Goal: Task Accomplishment & Management: Manage account settings

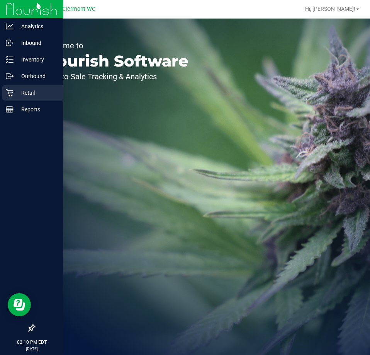
click at [9, 95] on icon at bounding box center [10, 93] width 8 height 8
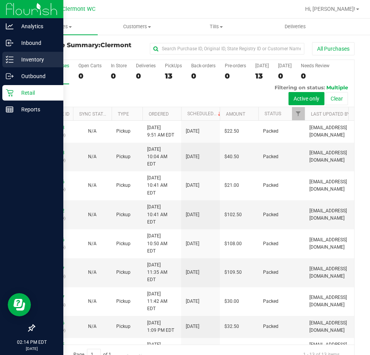
click at [20, 58] on p "Inventory" at bounding box center [37, 59] width 46 height 9
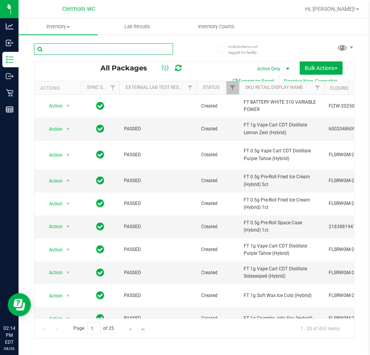
click at [136, 49] on input "text" at bounding box center [103, 49] width 139 height 12
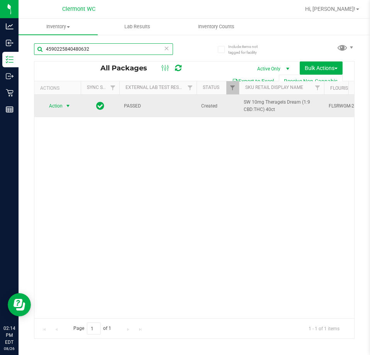
type input "4590225840480632"
click at [62, 108] on span "Action" at bounding box center [52, 105] width 21 height 11
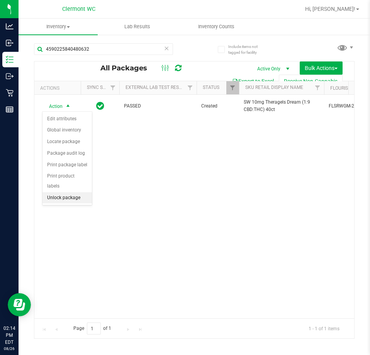
click at [60, 192] on li "Unlock package" at bounding box center [66, 198] width 49 height 12
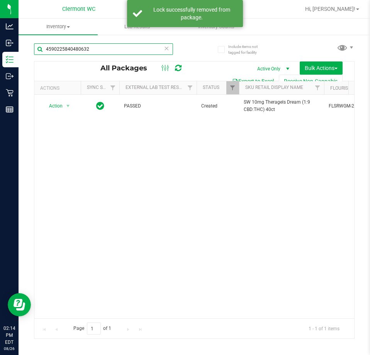
click at [162, 48] on input "4590225840480632" at bounding box center [103, 49] width 139 height 12
click at [170, 49] on input "4590225840480632" at bounding box center [103, 49] width 139 height 12
click at [167, 49] on icon at bounding box center [166, 47] width 5 height 9
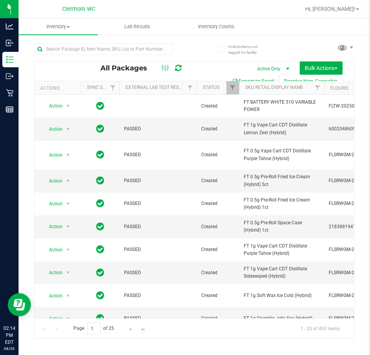
click at [250, 78] on button "Export to Excel" at bounding box center [253, 81] width 52 height 13
click at [84, 49] on input "text" at bounding box center [103, 49] width 139 height 12
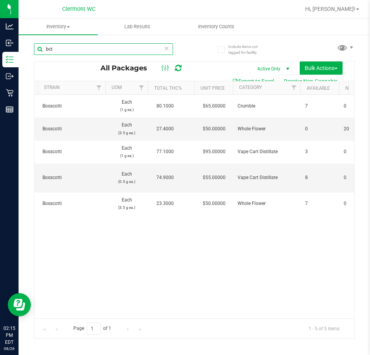
scroll to position [0, 359]
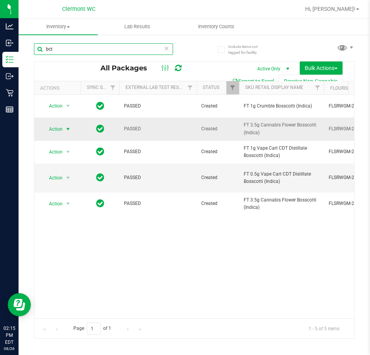
type input "bct"
click at [60, 129] on span "Action" at bounding box center [52, 129] width 21 height 11
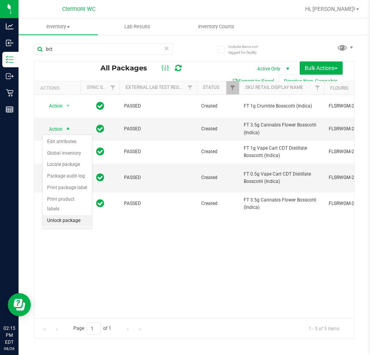
click at [60, 215] on li "Unlock package" at bounding box center [66, 221] width 49 height 12
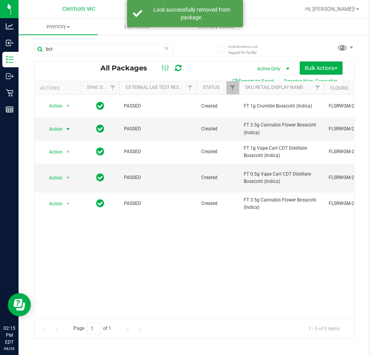
click at [59, 131] on span "Action" at bounding box center [52, 129] width 21 height 11
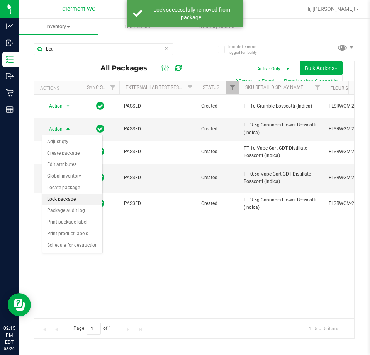
click at [63, 200] on li "Lock package" at bounding box center [72, 200] width 60 height 12
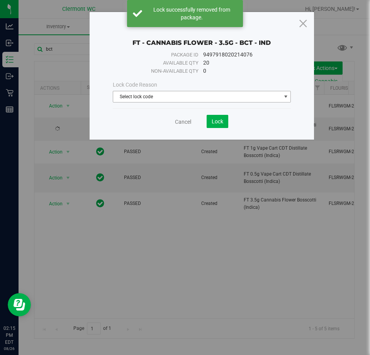
click at [148, 98] on span "Select lock code" at bounding box center [197, 96] width 168 height 11
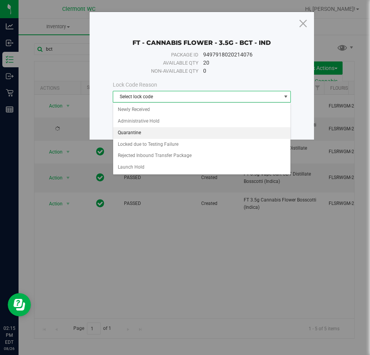
click at [129, 133] on li "Quarantine" at bounding box center [202, 133] width 178 height 12
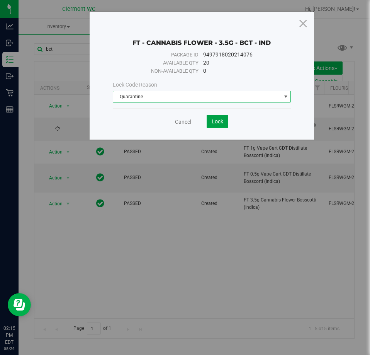
click at [213, 124] on span "Lock" at bounding box center [218, 121] width 12 height 6
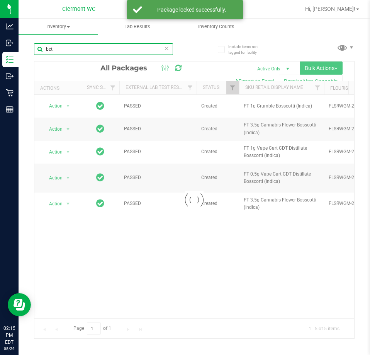
drag, startPoint x: 109, startPoint y: 49, endPoint x: 0, endPoint y: 53, distance: 109.0
click at [0, 53] on html "Analytics Inbound Inventory Outbound Retail Reports 02:15 PM EDT 08/26/2025 08/…" at bounding box center [185, 177] width 370 height 355
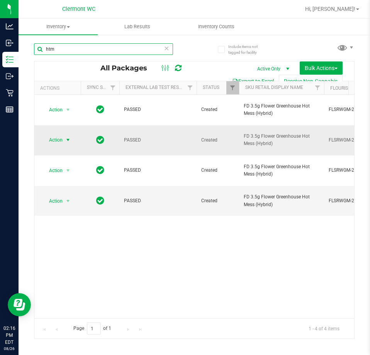
type input "htm"
click at [63, 134] on span "Action" at bounding box center [52, 139] width 21 height 11
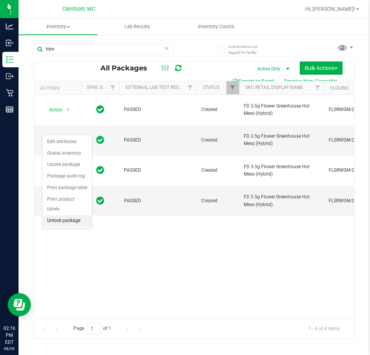
click at [59, 215] on li "Unlock package" at bounding box center [66, 221] width 49 height 12
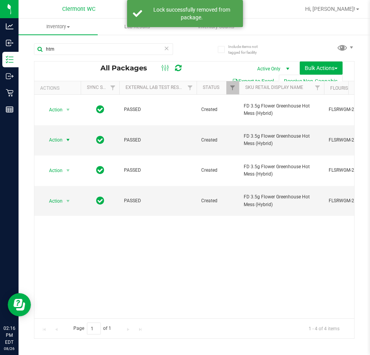
click at [60, 134] on span "Action" at bounding box center [52, 139] width 21 height 11
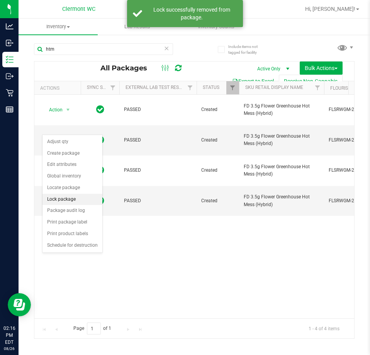
click at [62, 197] on li "Lock package" at bounding box center [72, 200] width 60 height 12
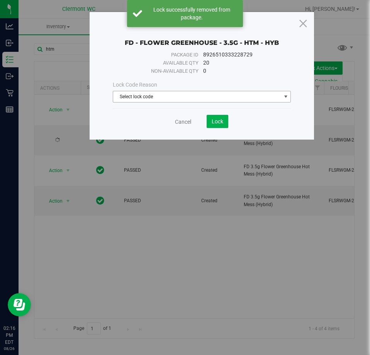
click at [140, 95] on span "Select lock code" at bounding box center [197, 96] width 168 height 11
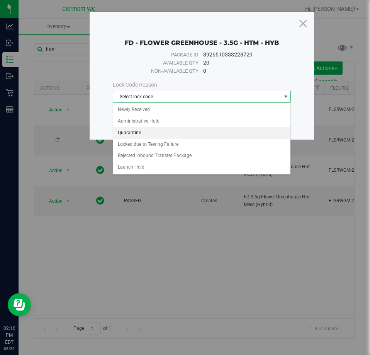
click at [129, 134] on li "Quarantine" at bounding box center [202, 133] width 178 height 12
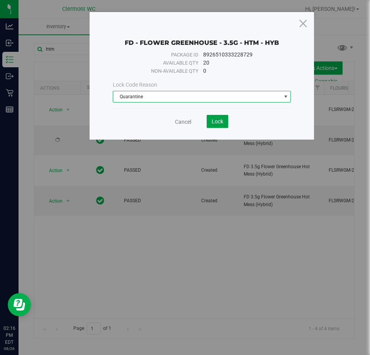
click at [223, 115] on button "Lock" at bounding box center [218, 121] width 22 height 13
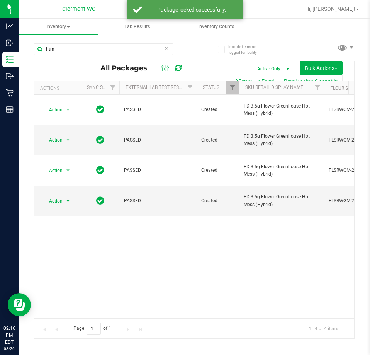
click at [62, 195] on span "Action" at bounding box center [52, 200] width 21 height 11
click at [69, 261] on li "Unlock package" at bounding box center [66, 267] width 49 height 12
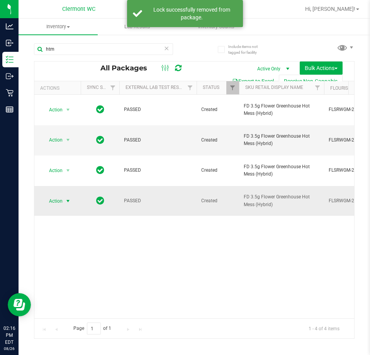
click at [62, 195] on span "Action" at bounding box center [52, 200] width 21 height 11
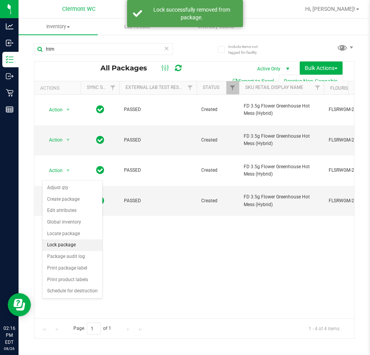
click at [68, 240] on li "Lock package" at bounding box center [72, 245] width 60 height 12
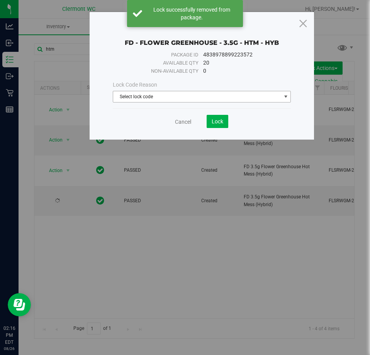
click at [199, 95] on span "Select lock code" at bounding box center [197, 96] width 168 height 11
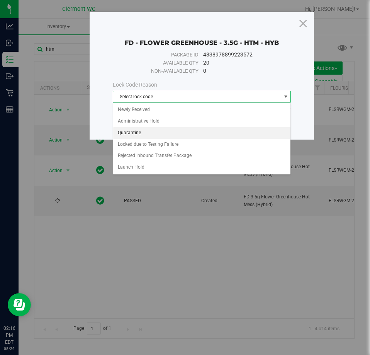
click at [147, 131] on li "Quarantine" at bounding box center [202, 133] width 178 height 12
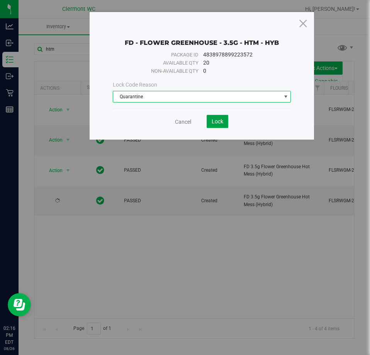
click at [212, 124] on span "Lock" at bounding box center [218, 121] width 12 height 6
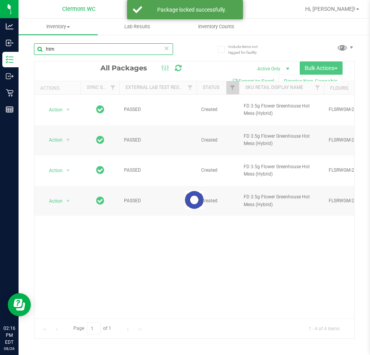
drag, startPoint x: 117, startPoint y: 49, endPoint x: 50, endPoint y: 51, distance: 66.9
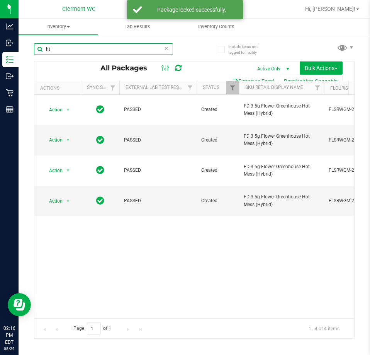
type input "h"
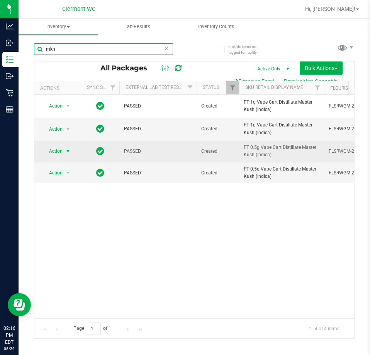
type input "mkh"
click at [66, 150] on span "select" at bounding box center [68, 151] width 6 height 6
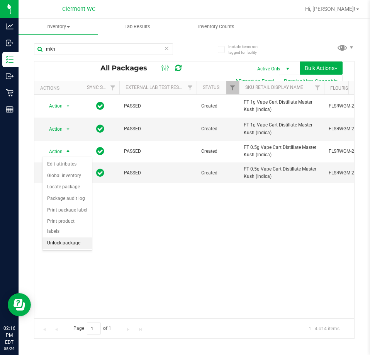
click at [83, 237] on li "Unlock package" at bounding box center [66, 243] width 49 height 12
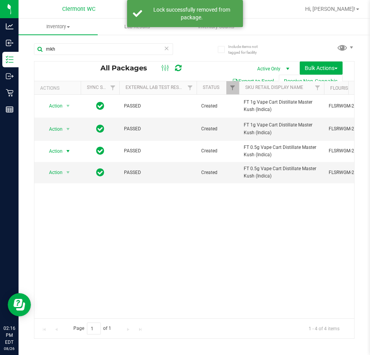
click at [59, 150] on span "Action" at bounding box center [52, 151] width 21 height 11
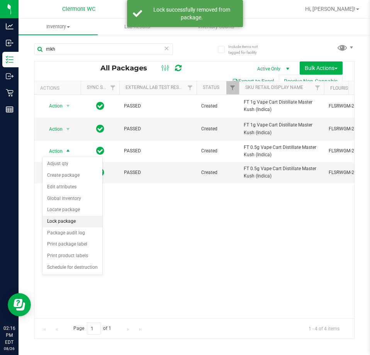
click at [70, 217] on li "Lock package" at bounding box center [72, 222] width 60 height 12
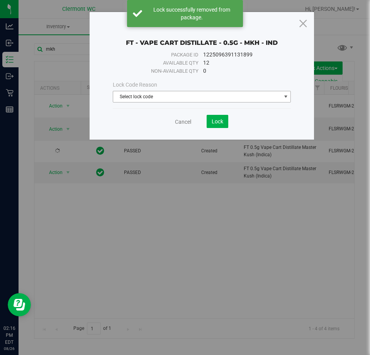
click at [153, 95] on span "Select lock code" at bounding box center [197, 96] width 168 height 11
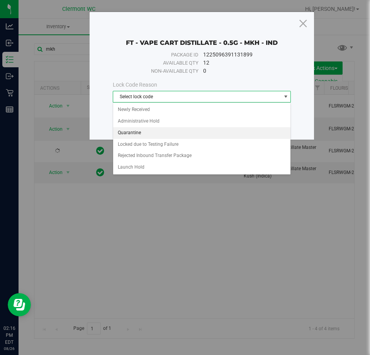
click at [139, 132] on li "Quarantine" at bounding box center [202, 133] width 178 height 12
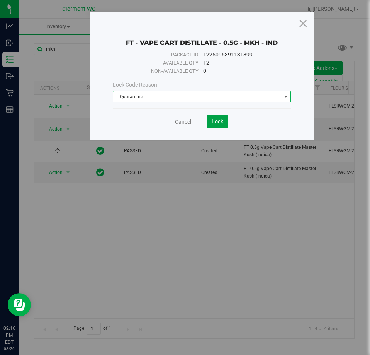
click at [228, 119] on button "Lock" at bounding box center [218, 121] width 22 height 13
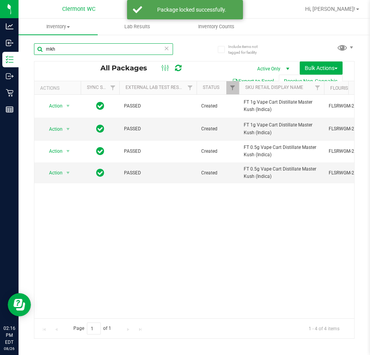
drag, startPoint x: 89, startPoint y: 50, endPoint x: 20, endPoint y: 58, distance: 69.2
click at [22, 58] on div "Include items not tagged for facility mkh All Packages Active Only Active Only …" at bounding box center [195, 152] width 352 height 236
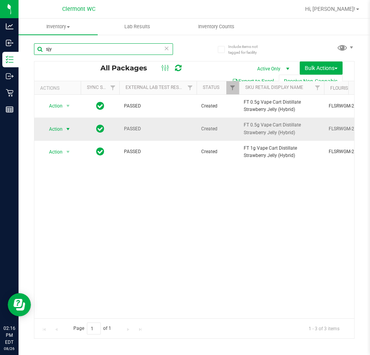
type input "sjy"
click at [65, 126] on span "select" at bounding box center [68, 129] width 10 height 11
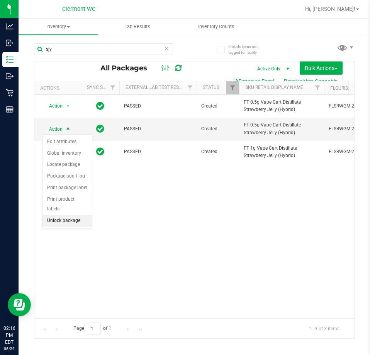
click at [59, 215] on li "Unlock package" at bounding box center [66, 221] width 49 height 12
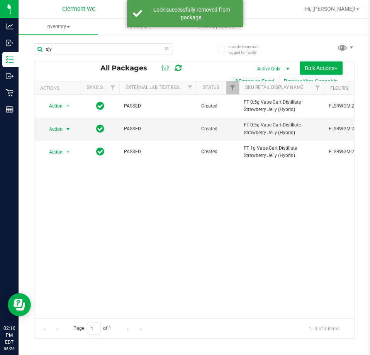
click at [63, 128] on span "select" at bounding box center [68, 129] width 10 height 11
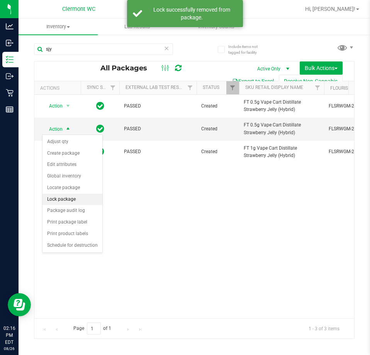
click at [73, 202] on li "Lock package" at bounding box center [72, 200] width 60 height 12
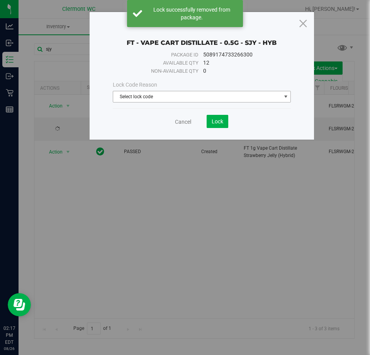
click at [201, 85] on div "Lock Code Reason" at bounding box center [202, 85] width 178 height 8
click at [197, 94] on span "Select lock code" at bounding box center [197, 96] width 168 height 11
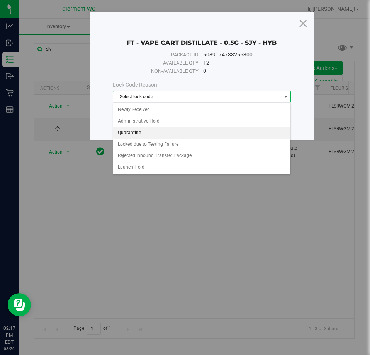
click at [139, 134] on li "Quarantine" at bounding box center [202, 133] width 178 height 12
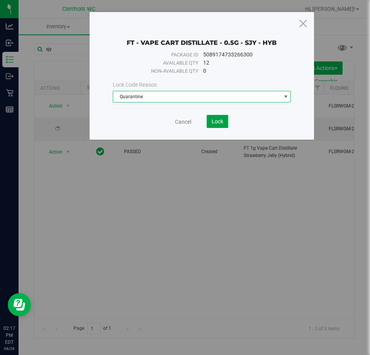
click at [214, 122] on span "Lock" at bounding box center [218, 121] width 12 height 6
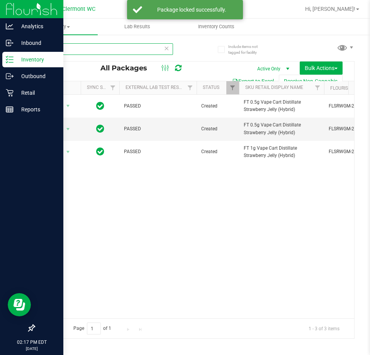
drag, startPoint x: 104, startPoint y: 48, endPoint x: 18, endPoint y: 56, distance: 85.7
click at [23, 55] on div "Include items not tagged for facility sjy All Packages Active Only Active Only …" at bounding box center [195, 152] width 352 height 236
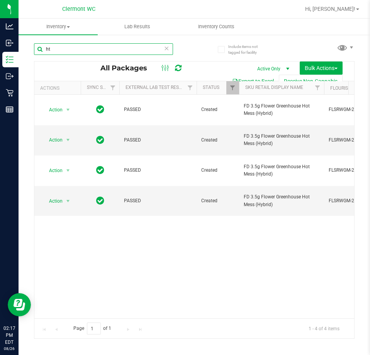
type input "h"
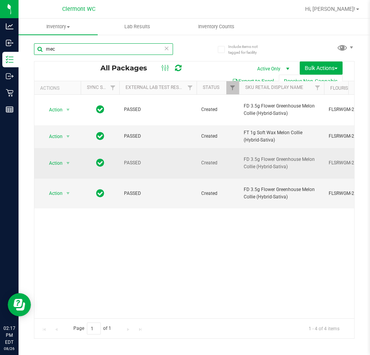
type input "mec"
click at [63, 158] on span "Action" at bounding box center [52, 163] width 21 height 11
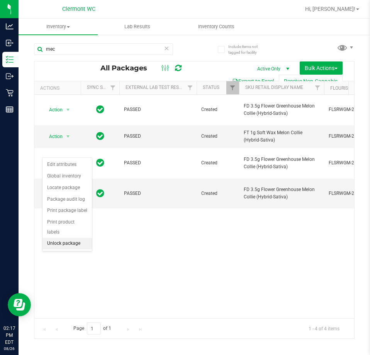
click at [66, 238] on li "Unlock package" at bounding box center [66, 244] width 49 height 12
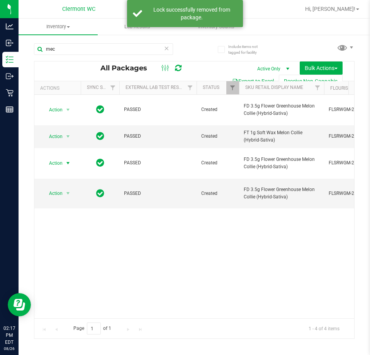
click at [61, 158] on span "Action" at bounding box center [52, 163] width 21 height 11
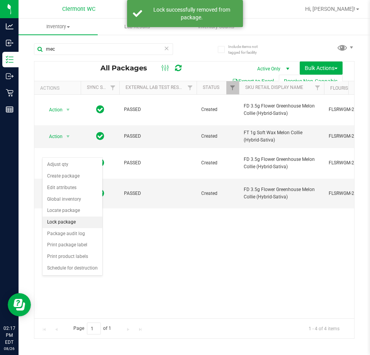
click at [63, 223] on li "Lock package" at bounding box center [72, 222] width 60 height 12
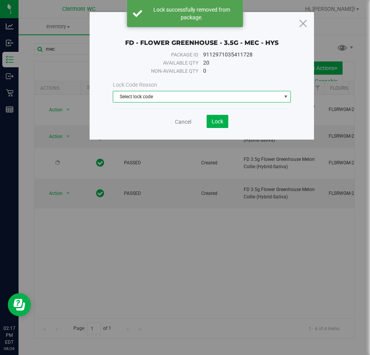
click at [164, 97] on span "Select lock code" at bounding box center [197, 96] width 168 height 11
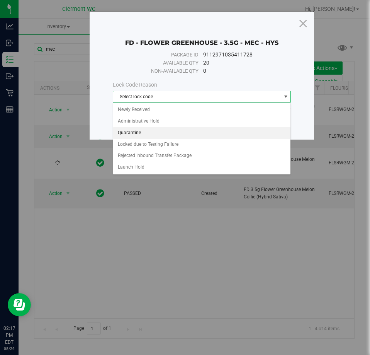
click at [137, 134] on li "Quarantine" at bounding box center [202, 133] width 178 height 12
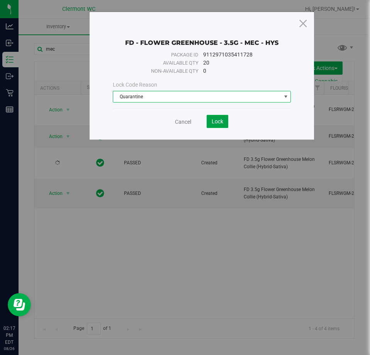
click at [223, 125] on button "Lock" at bounding box center [218, 121] width 22 height 13
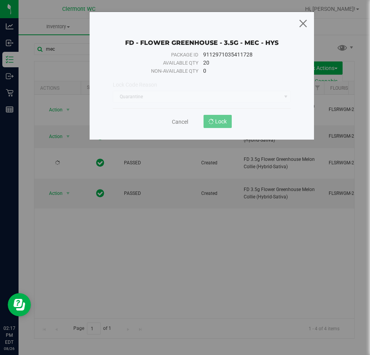
click at [304, 23] on icon at bounding box center [303, 23] width 10 height 19
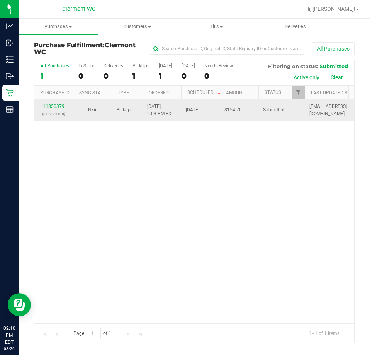
click at [54, 103] on div "11850379 (317324108)" at bounding box center [53, 110] width 29 height 15
click at [59, 105] on link "11850379" at bounding box center [54, 106] width 22 height 5
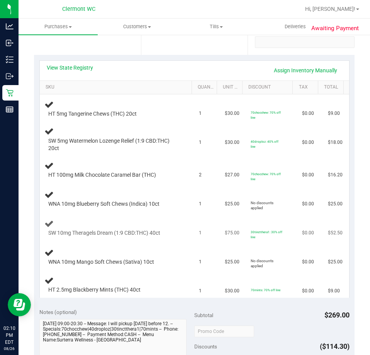
scroll to position [155, 0]
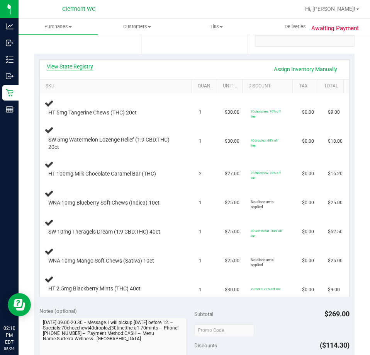
click at [87, 68] on link "View State Registry" at bounding box center [70, 67] width 46 height 8
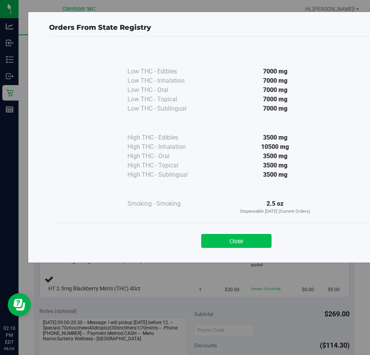
click at [256, 240] on button "Close" at bounding box center [236, 241] width 70 height 14
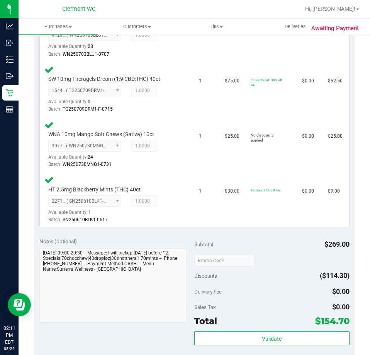
scroll to position [434, 0]
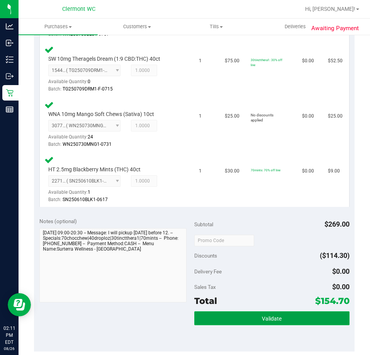
click at [215, 313] on button "Validate" at bounding box center [271, 318] width 155 height 14
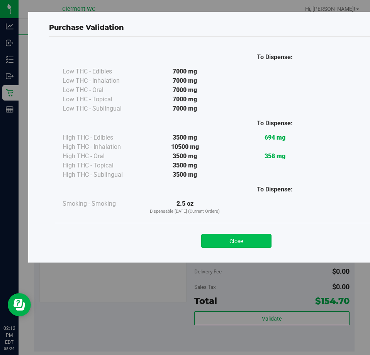
click at [247, 235] on button "Close" at bounding box center [236, 241] width 70 height 14
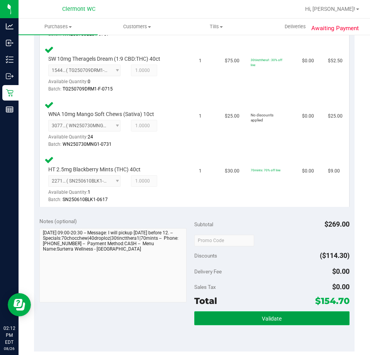
click at [262, 318] on span "Validate" at bounding box center [272, 318] width 20 height 6
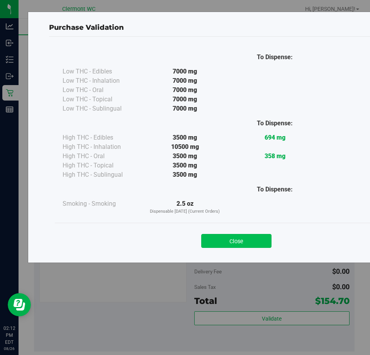
click at [243, 242] on button "Close" at bounding box center [236, 241] width 70 height 14
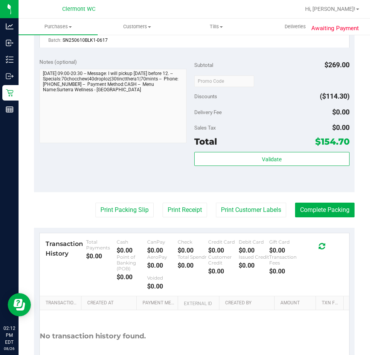
scroll to position [594, 0]
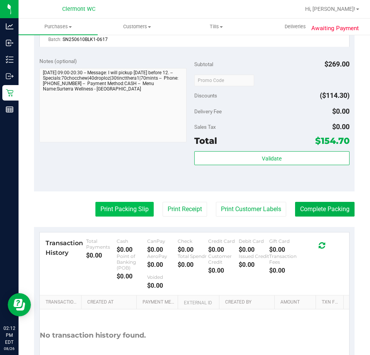
click at [117, 216] on button "Print Packing Slip" at bounding box center [124, 209] width 58 height 15
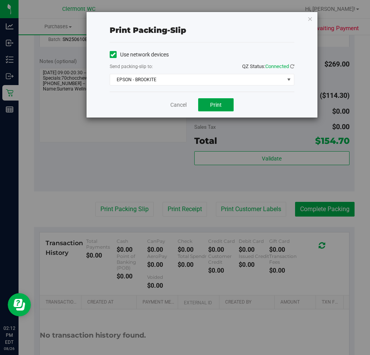
click at [214, 109] on button "Print" at bounding box center [216, 104] width 36 height 13
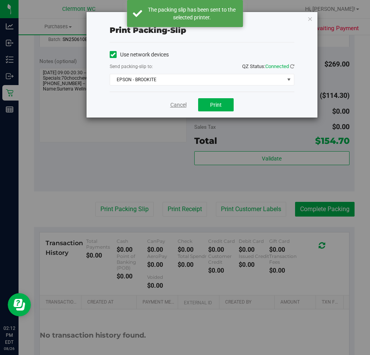
click at [174, 107] on link "Cancel" at bounding box center [178, 105] width 16 height 8
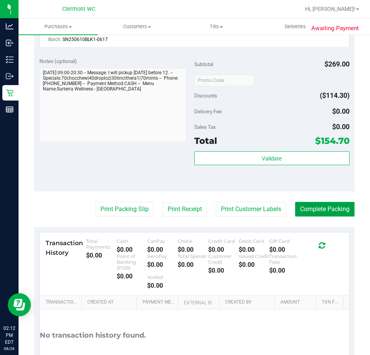
click at [323, 206] on button "Complete Packing" at bounding box center [324, 209] width 59 height 15
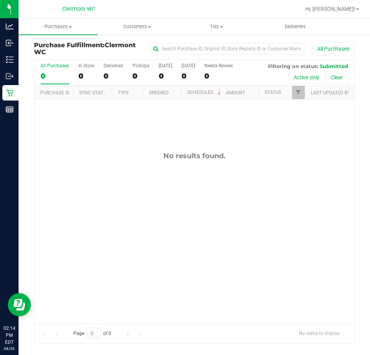
click at [99, 249] on div "No results found." at bounding box center [194, 236] width 320 height 275
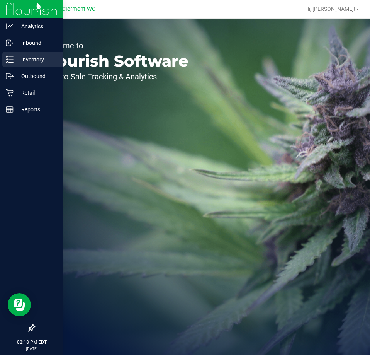
click at [8, 57] on icon at bounding box center [10, 60] width 8 height 8
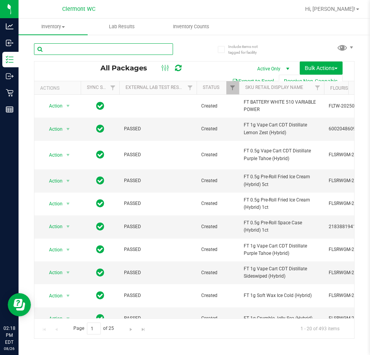
click at [77, 50] on input "text" at bounding box center [103, 49] width 139 height 12
type input "m"
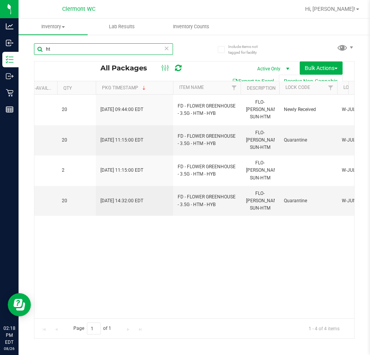
type input "h"
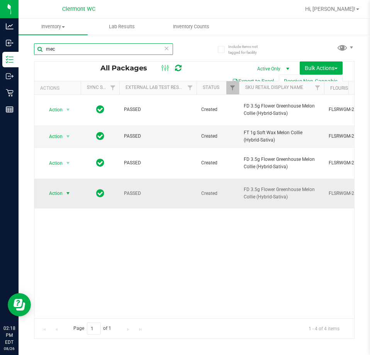
type input "mec"
click at [60, 188] on span "Action" at bounding box center [52, 193] width 21 height 11
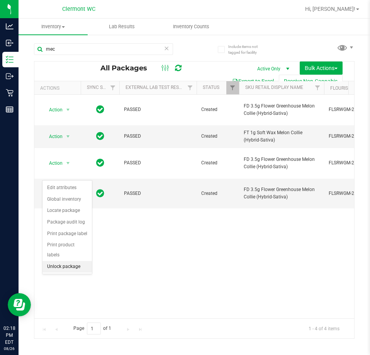
click at [65, 261] on li "Unlock package" at bounding box center [66, 267] width 49 height 12
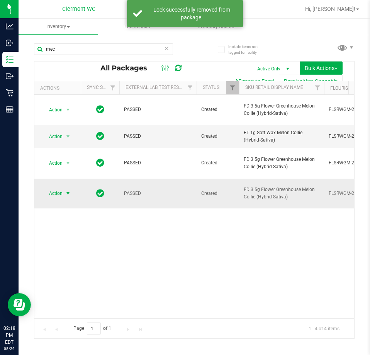
click at [65, 188] on span "select" at bounding box center [68, 193] width 10 height 11
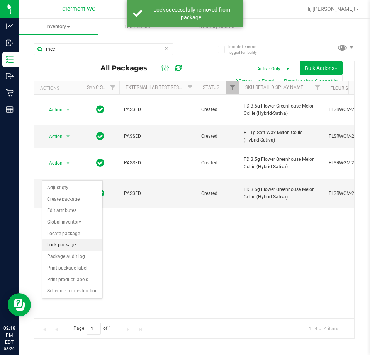
click at [67, 242] on li "Lock package" at bounding box center [72, 245] width 60 height 12
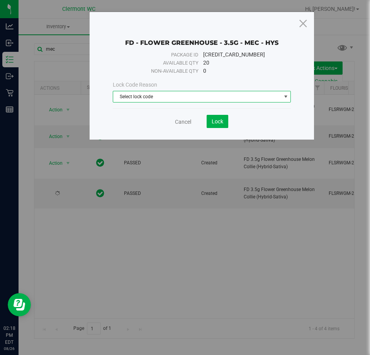
click at [160, 98] on span "Select lock code" at bounding box center [197, 96] width 168 height 11
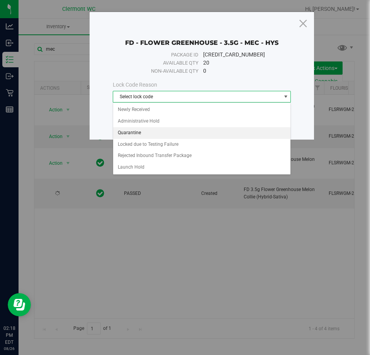
click at [141, 133] on li "Quarantine" at bounding box center [202, 133] width 178 height 12
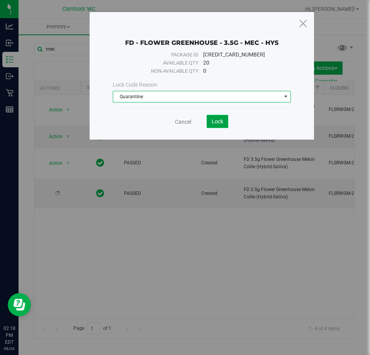
click at [211, 125] on button "Lock" at bounding box center [218, 121] width 22 height 13
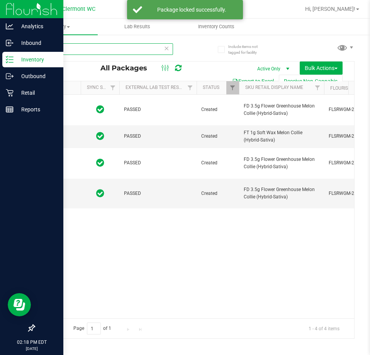
drag, startPoint x: 122, startPoint y: 53, endPoint x: 10, endPoint y: 53, distance: 111.3
click at [14, 53] on div "Analytics Inbound Inventory Outbound Retail Reports 02:18 PM EDT 08/26/2025 08/…" at bounding box center [185, 177] width 370 height 355
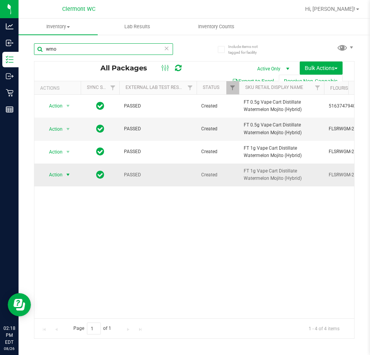
type input "wmo"
click at [66, 178] on span "select" at bounding box center [68, 175] width 6 height 6
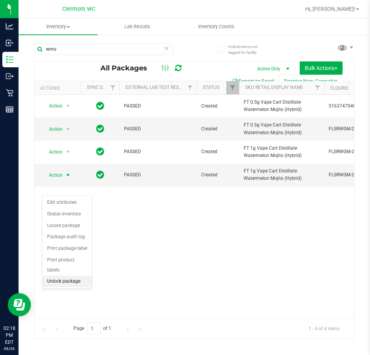
click at [68, 275] on li "Unlock package" at bounding box center [66, 281] width 49 height 12
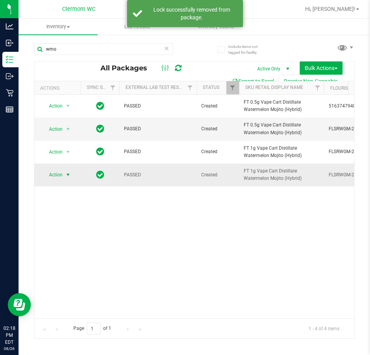
click at [66, 178] on span "select" at bounding box center [68, 175] width 6 height 6
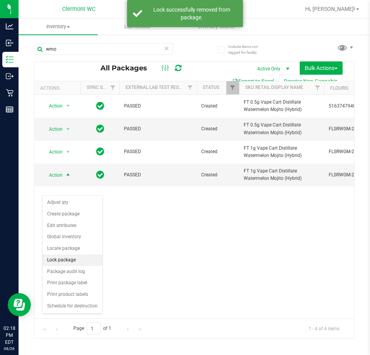
click at [61, 259] on li "Lock package" at bounding box center [72, 260] width 60 height 12
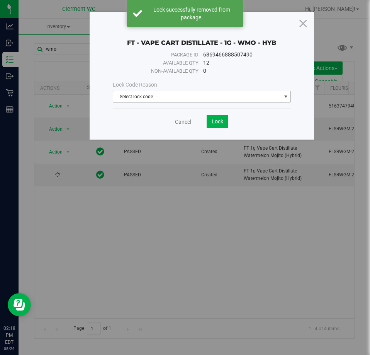
click at [190, 94] on span "Select lock code" at bounding box center [197, 96] width 168 height 11
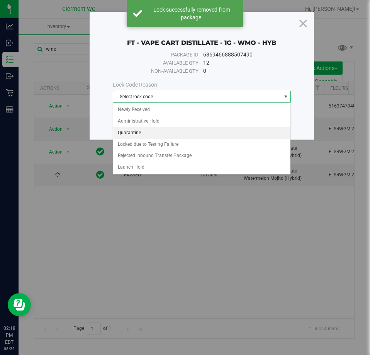
click at [151, 130] on li "Quarantine" at bounding box center [202, 133] width 178 height 12
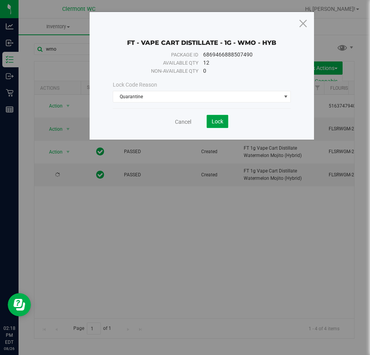
click at [222, 125] on button "Lock" at bounding box center [218, 121] width 22 height 13
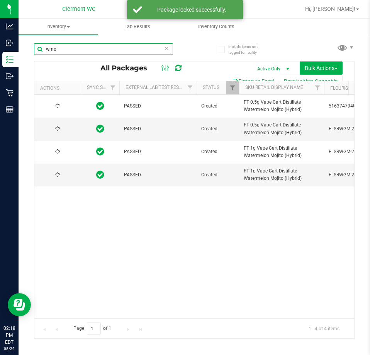
drag, startPoint x: 105, startPoint y: 51, endPoint x: 0, endPoint y: 51, distance: 105.5
click at [0, 51] on html "Analytics Inbound Inventory Outbound Retail Reports 02:18 PM EDT 08/26/2025 08/…" at bounding box center [185, 177] width 370 height 355
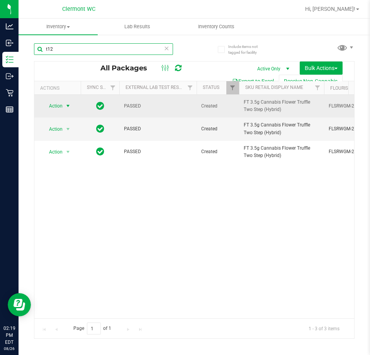
type input "t12"
click at [57, 106] on span "Action" at bounding box center [52, 105] width 21 height 11
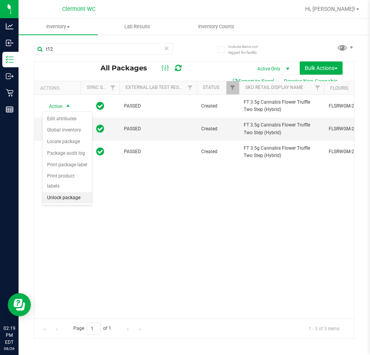
click at [61, 192] on li "Unlock package" at bounding box center [66, 198] width 49 height 12
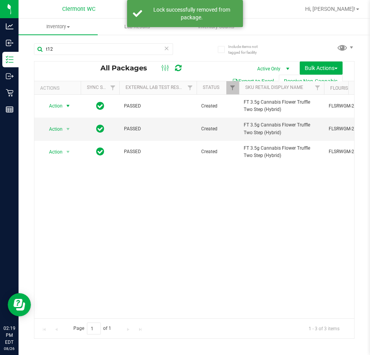
click at [64, 105] on span "select" at bounding box center [68, 105] width 10 height 11
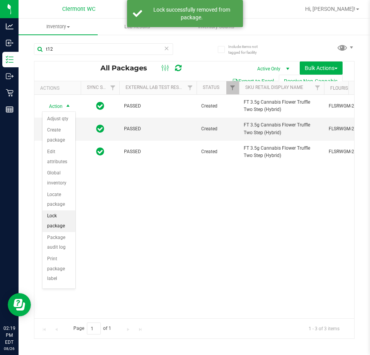
click at [62, 227] on li "Lock package" at bounding box center [58, 220] width 33 height 21
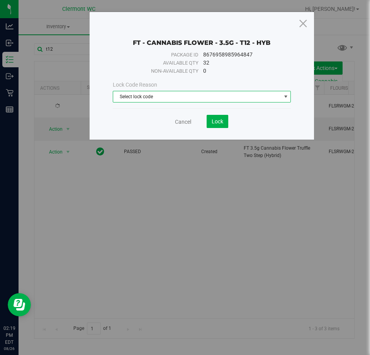
click at [194, 92] on span "Select lock code" at bounding box center [197, 96] width 168 height 11
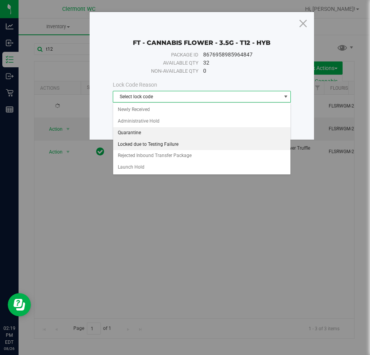
click at [141, 131] on li "Quarantine" at bounding box center [202, 133] width 178 height 12
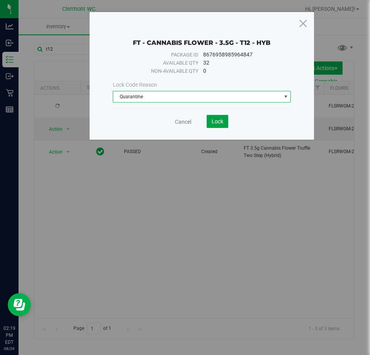
click at [210, 121] on button "Lock" at bounding box center [218, 121] width 22 height 13
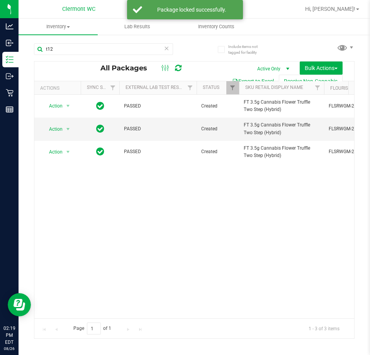
click at [210, 229] on div "Action Action Edit attributes Global inventory Locate package Package audit log…" at bounding box center [194, 206] width 320 height 223
click at [164, 51] on icon at bounding box center [166, 47] width 5 height 9
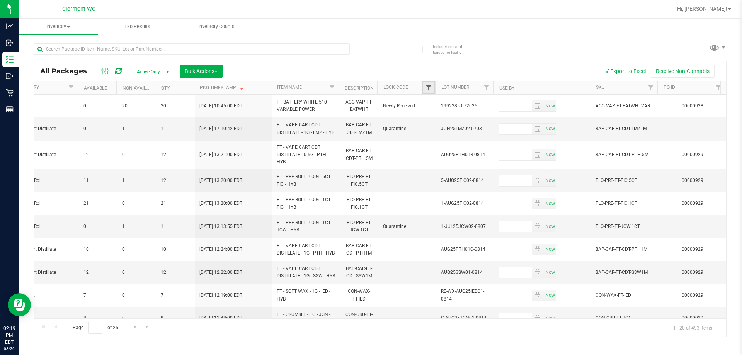
click at [370, 89] on span "Filter" at bounding box center [428, 88] width 6 height 6
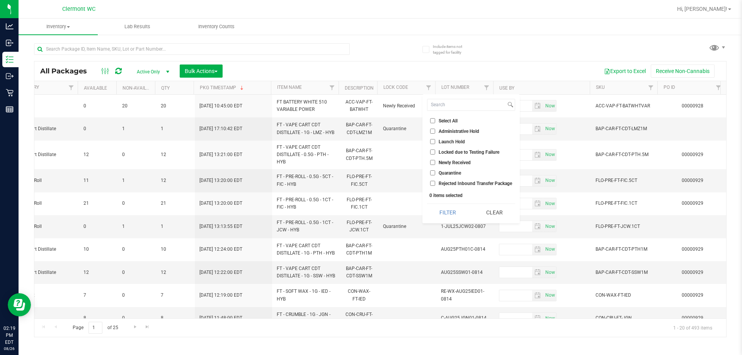
click at [370, 141] on input "Launch Hold" at bounding box center [432, 141] width 5 height 5
click at [370, 210] on button "Filter" at bounding box center [447, 212] width 41 height 17
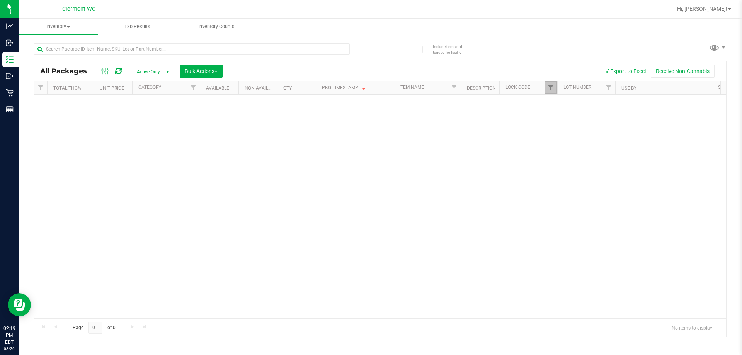
click at [370, 87] on link "Filter" at bounding box center [550, 87] width 13 height 13
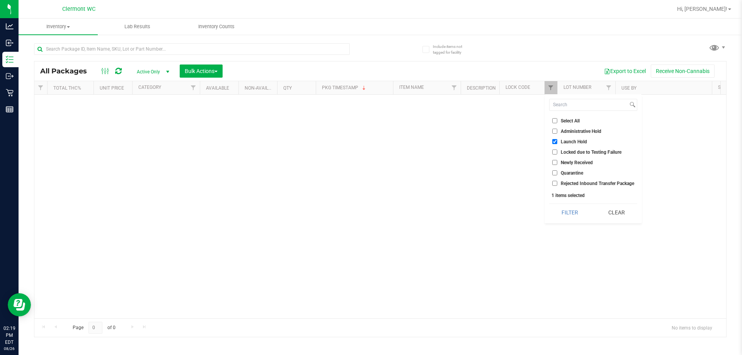
click at [370, 143] on input "Launch Hold" at bounding box center [554, 141] width 5 height 5
checkbox input "false"
click at [370, 215] on button "Clear" at bounding box center [616, 212] width 41 height 17
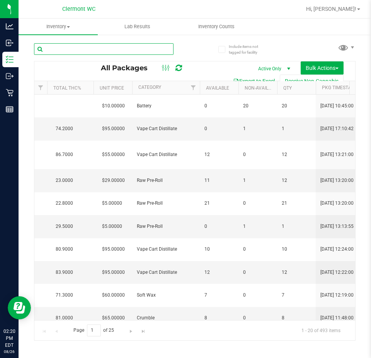
click at [100, 46] on input "text" at bounding box center [103, 49] width 139 height 12
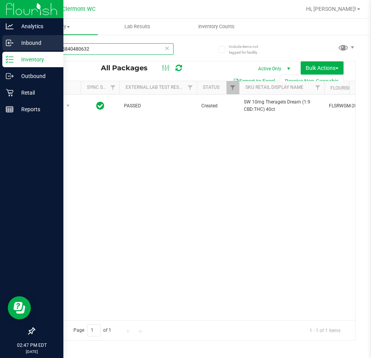
drag, startPoint x: 107, startPoint y: 50, endPoint x: 0, endPoint y: 41, distance: 107.4
click at [0, 41] on div "Analytics Inbound Inventory Outbound Retail Reports 02:47 PM EDT 08/26/2025 08/…" at bounding box center [185, 179] width 371 height 358
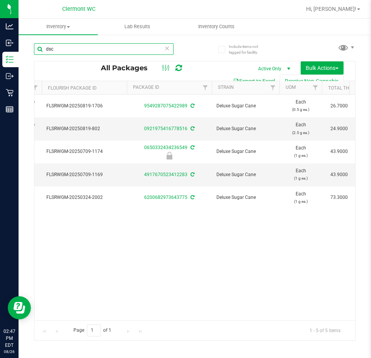
scroll to position [0, 334]
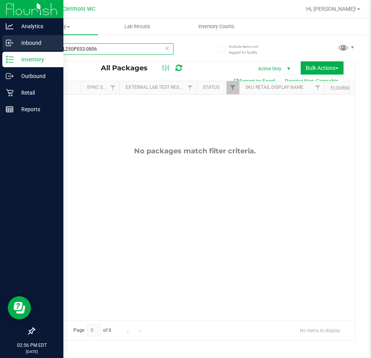
drag, startPoint x: 119, startPoint y: 49, endPoint x: 0, endPoint y: 48, distance: 119.0
click at [0, 48] on div "Analytics Inbound Inventory Outbound Retail Reports 02:56 PM EDT 08/26/2025 08/…" at bounding box center [185, 179] width 371 height 358
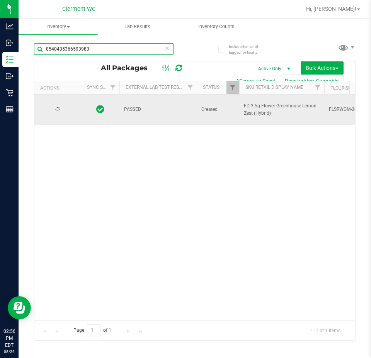
type input "8540435366593983"
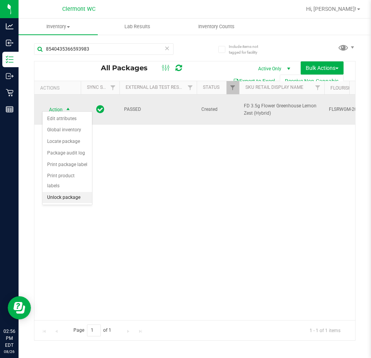
click at [61, 192] on li "Unlock package" at bounding box center [66, 198] width 49 height 12
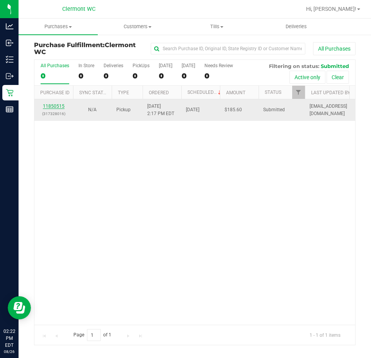
click at [49, 108] on link "11850515" at bounding box center [54, 106] width 22 height 5
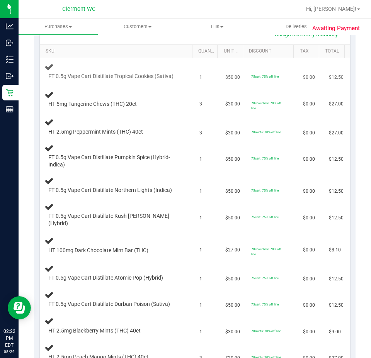
scroll to position [77, 0]
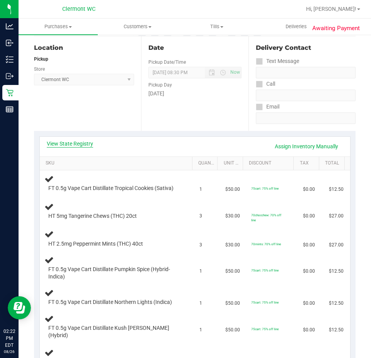
click at [82, 145] on link "View State Registry" at bounding box center [70, 144] width 46 height 8
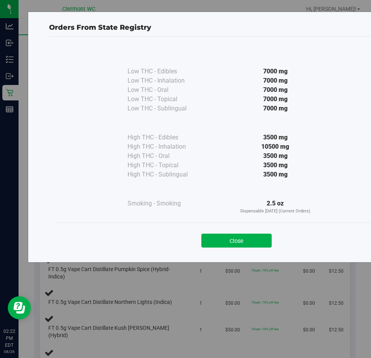
drag, startPoint x: 247, startPoint y: 234, endPoint x: 244, endPoint y: 236, distance: 4.2
click at [248, 234] on button "Close" at bounding box center [236, 241] width 70 height 14
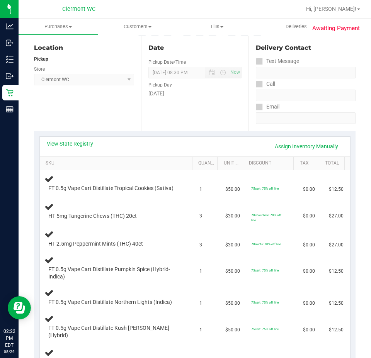
scroll to position [270, 0]
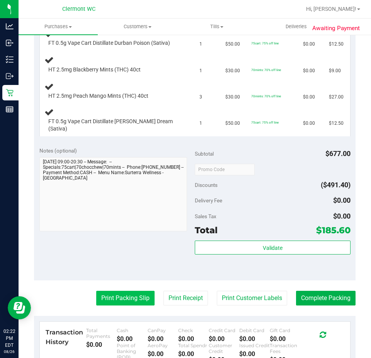
click at [131, 322] on div "Transaction History Total Payments $0.00 Cash $0.00 CanPay $0.00 Check $0.00 Cr…" at bounding box center [195, 353] width 310 height 63
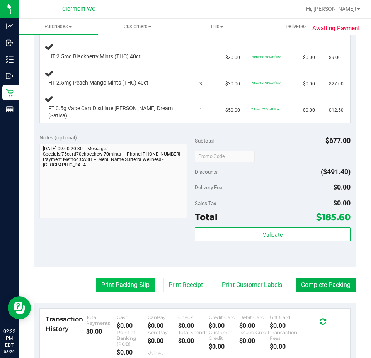
click at [118, 278] on button "Print Packing Slip" at bounding box center [125, 285] width 58 height 15
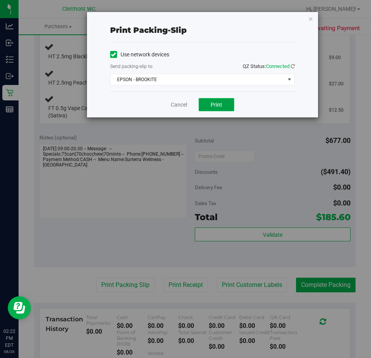
click at [218, 104] on span "Print" at bounding box center [217, 105] width 12 height 6
click at [180, 108] on link "Cancel" at bounding box center [179, 105] width 16 height 8
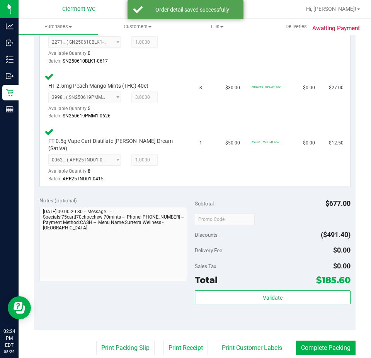
scroll to position [749, 0]
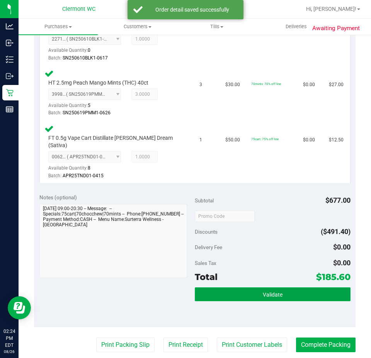
click at [287, 287] on button "Validate" at bounding box center [273, 294] width 156 height 14
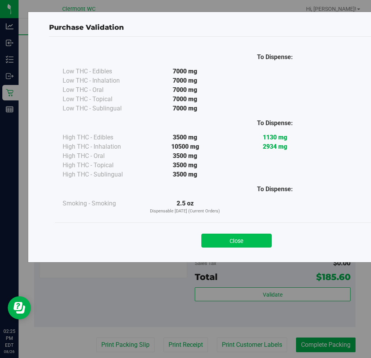
click at [236, 242] on button "Close" at bounding box center [236, 241] width 70 height 14
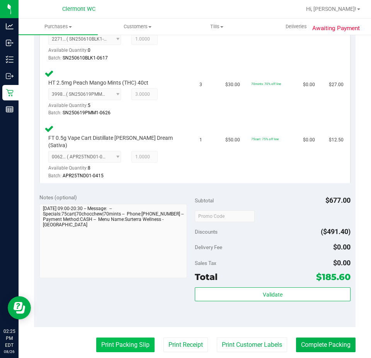
click at [121, 345] on button "Print Packing Slip" at bounding box center [125, 345] width 58 height 15
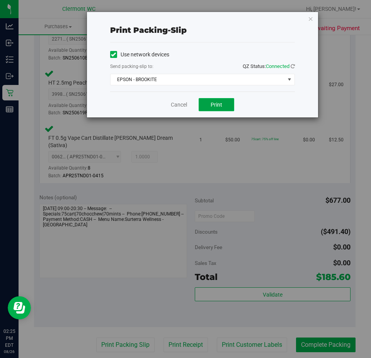
click at [221, 104] on span "Print" at bounding box center [217, 105] width 12 height 6
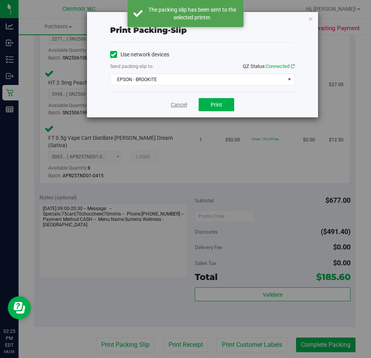
click at [174, 107] on link "Cancel" at bounding box center [179, 105] width 16 height 8
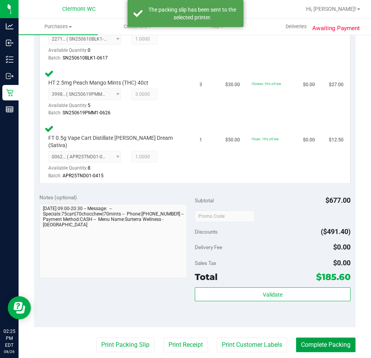
click at [327, 338] on button "Complete Packing" at bounding box center [325, 345] width 59 height 15
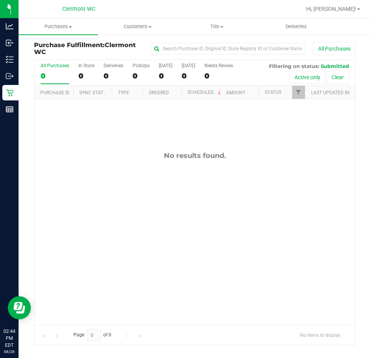
click at [274, 202] on div "No results found." at bounding box center [194, 238] width 321 height 278
click at [154, 136] on div "No results found." at bounding box center [194, 238] width 321 height 278
click at [228, 178] on div "No results found." at bounding box center [194, 238] width 321 height 278
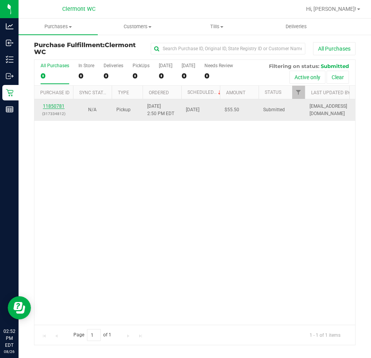
click at [51, 104] on link "11850781" at bounding box center [54, 106] width 22 height 5
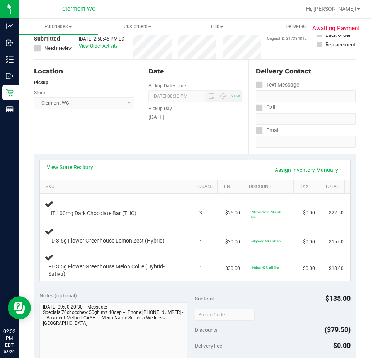
scroll to position [79, 0]
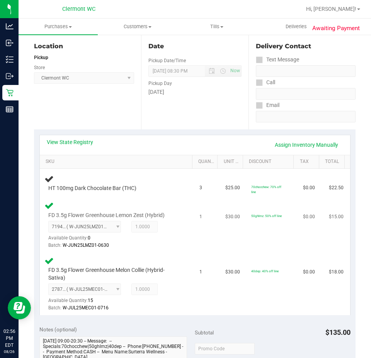
click at [182, 218] on div "FD 3.5g Flower Greenhouse Lemon Zest (Hybrid) 7194044644758436 ( W-JUN25LMZ01-0…" at bounding box center [117, 225] width 146 height 49
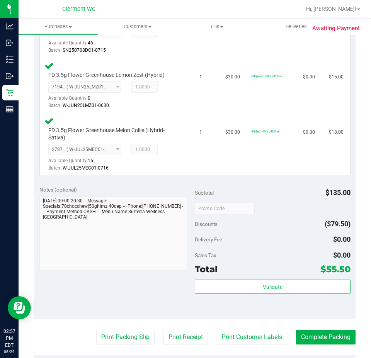
scroll to position [269, 0]
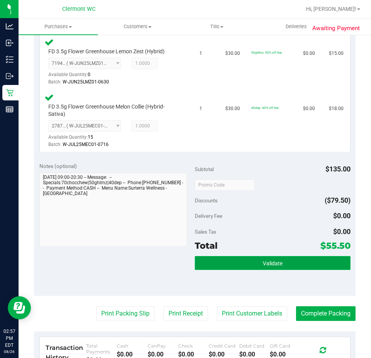
click at [270, 269] on button "Validate" at bounding box center [273, 263] width 156 height 14
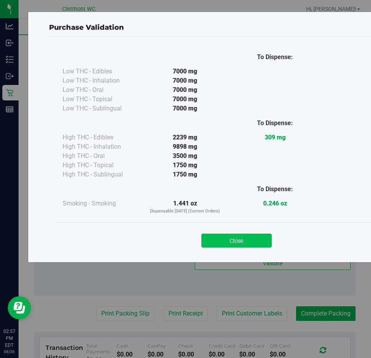
click at [238, 242] on button "Close" at bounding box center [236, 241] width 70 height 14
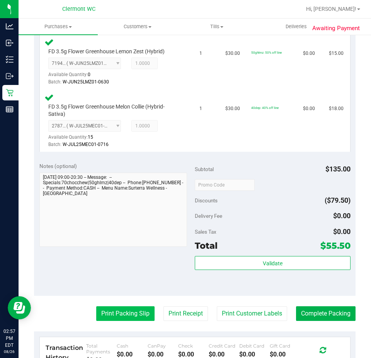
click at [135, 312] on button "Print Packing Slip" at bounding box center [125, 313] width 58 height 15
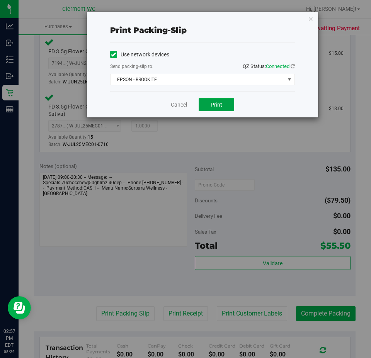
click at [216, 107] on span "Print" at bounding box center [217, 105] width 12 height 6
click at [177, 106] on link "Cancel" at bounding box center [179, 105] width 16 height 8
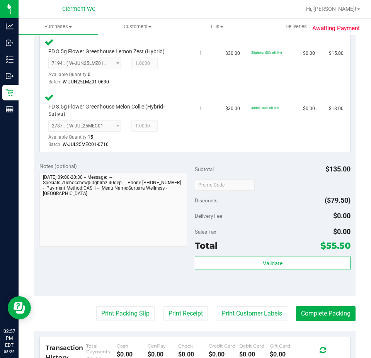
click at [319, 298] on purchase-details "Back Edit Purchase Cancel Purchase View Profile # 11850781 BioTrack ID: - Submi…" at bounding box center [194, 135] width 321 height 724
click at [334, 312] on button "Complete Packing" at bounding box center [325, 313] width 59 height 15
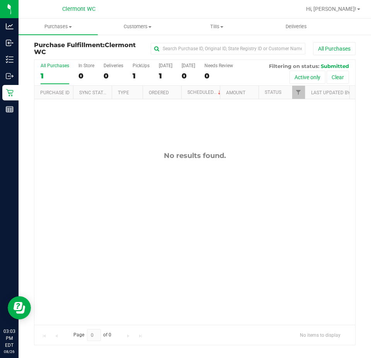
click at [296, 241] on div "No results found." at bounding box center [194, 238] width 321 height 278
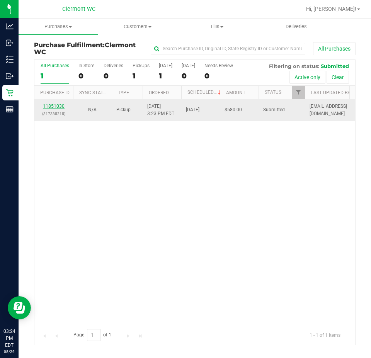
click at [52, 106] on link "11851030" at bounding box center [54, 106] width 22 height 5
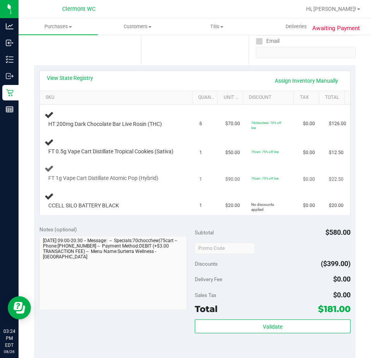
scroll to position [116, 0]
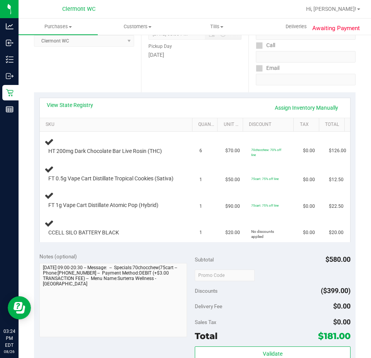
click at [88, 111] on div "View State Registry Assign Inventory Manually" at bounding box center [195, 107] width 296 height 13
click at [88, 108] on link "View State Registry" at bounding box center [70, 105] width 46 height 8
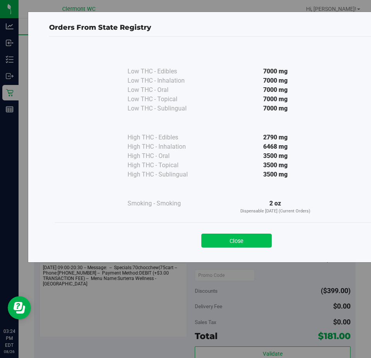
click at [252, 244] on button "Close" at bounding box center [236, 241] width 70 height 14
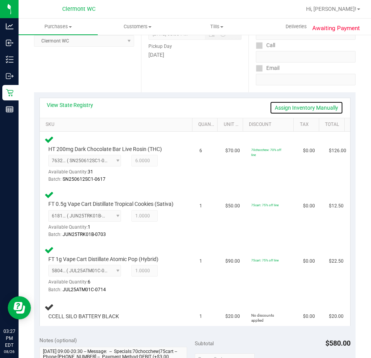
click at [289, 109] on link "Assign Inventory Manually" at bounding box center [306, 107] width 73 height 13
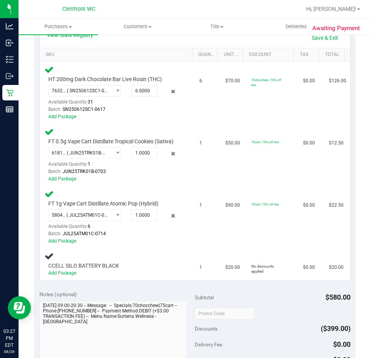
scroll to position [270, 0]
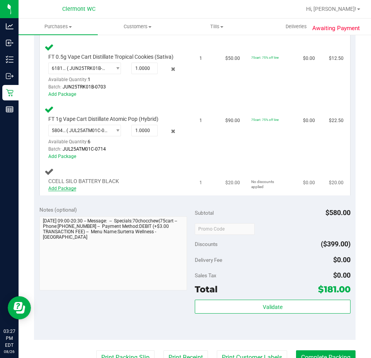
click at [67, 191] on link "Add Package" at bounding box center [62, 188] width 28 height 5
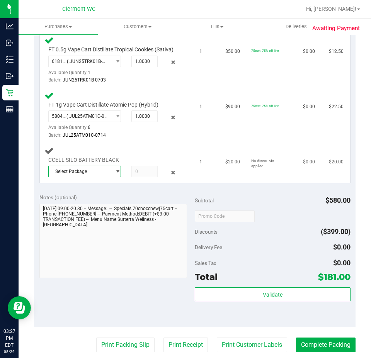
click at [113, 173] on span "Select Package" at bounding box center [84, 172] width 73 height 12
click at [94, 211] on span "8194458606345556" at bounding box center [74, 210] width 43 height 5
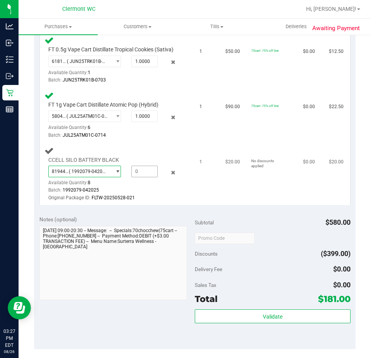
click at [140, 177] on span at bounding box center [144, 172] width 26 height 12
type input "1"
type input "1.0000"
click at [247, 227] on div "Subtotal $580.00" at bounding box center [273, 223] width 156 height 14
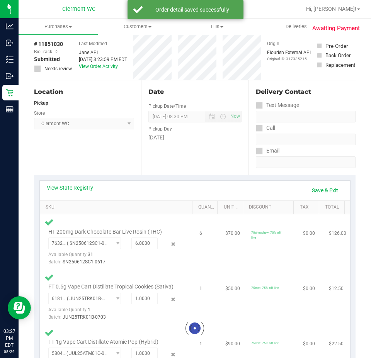
scroll to position [0, 0]
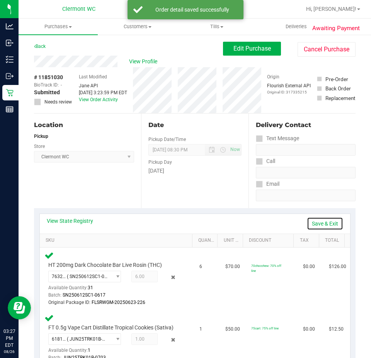
click at [324, 223] on link "Save & Exit" at bounding box center [325, 223] width 36 height 13
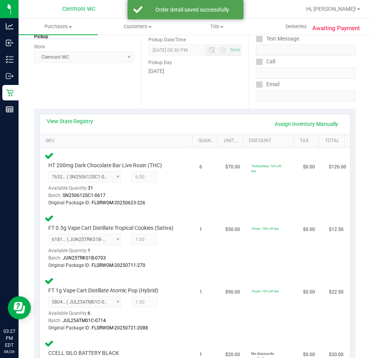
scroll to position [270, 0]
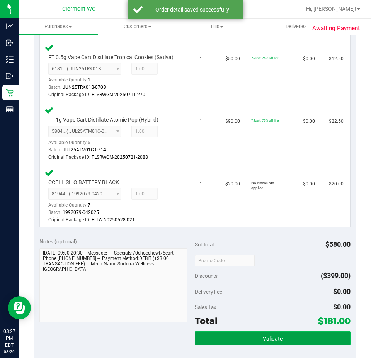
click at [206, 343] on button "Validate" at bounding box center [273, 338] width 156 height 14
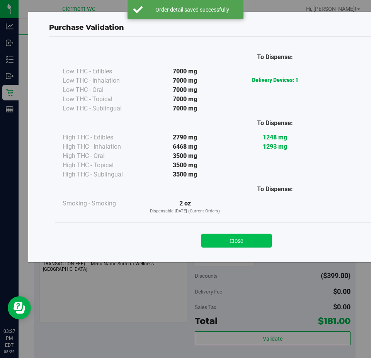
click at [238, 237] on button "Close" at bounding box center [236, 241] width 70 height 14
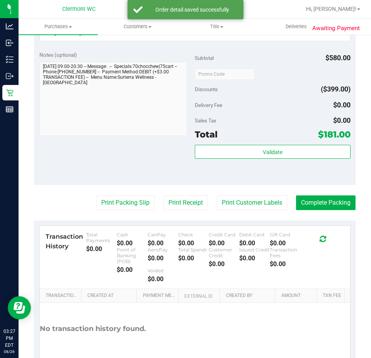
scroll to position [464, 0]
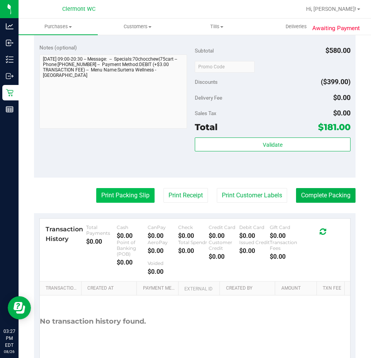
click at [116, 200] on button "Print Packing Slip" at bounding box center [125, 195] width 58 height 15
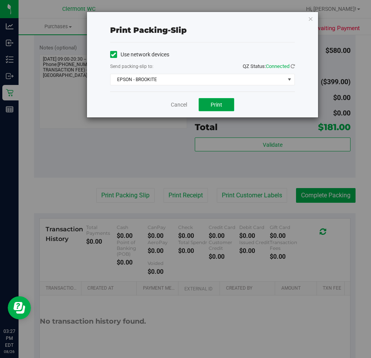
click at [228, 105] on button "Print" at bounding box center [217, 104] width 36 height 13
click at [180, 103] on link "Cancel" at bounding box center [179, 105] width 16 height 8
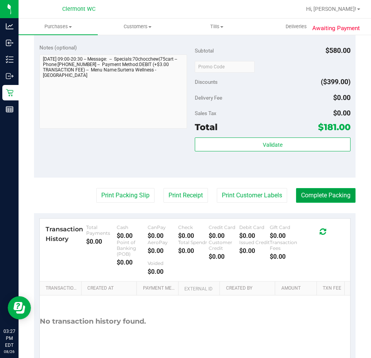
click at [316, 200] on button "Complete Packing" at bounding box center [325, 195] width 59 height 15
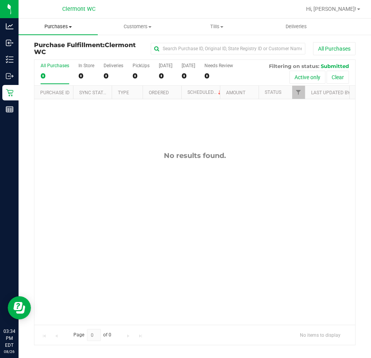
click at [49, 23] on span "Purchases" at bounding box center [58, 26] width 79 height 7
click at [57, 46] on span "Summary of purchases" at bounding box center [58, 46] width 79 height 7
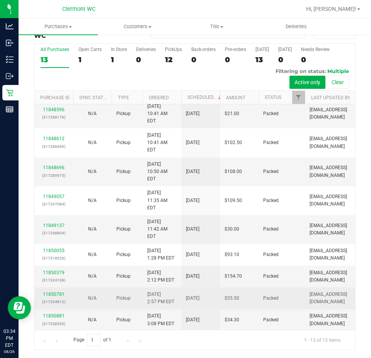
scroll to position [95, 0]
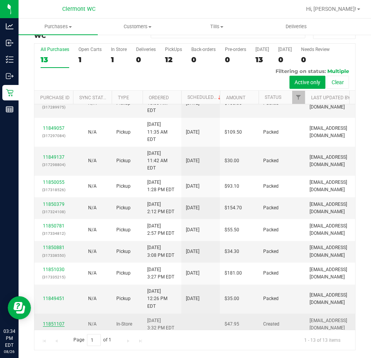
click at [55, 321] on link "11851107" at bounding box center [54, 323] width 22 height 5
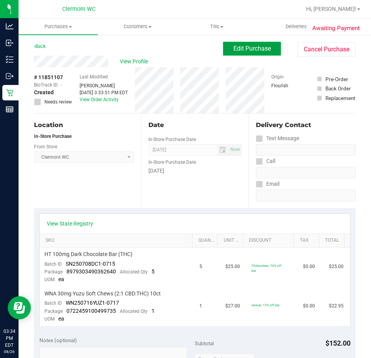
click at [245, 51] on span "Edit Purchase" at bounding box center [251, 48] width 37 height 7
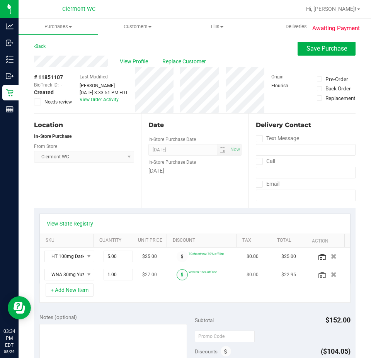
click at [177, 273] on span at bounding box center [182, 274] width 11 height 11
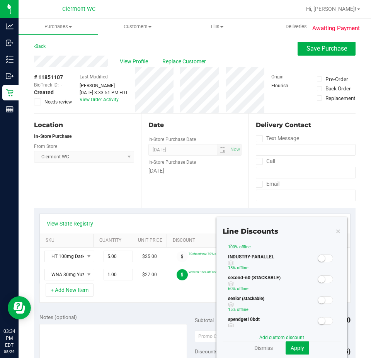
scroll to position [155, 0]
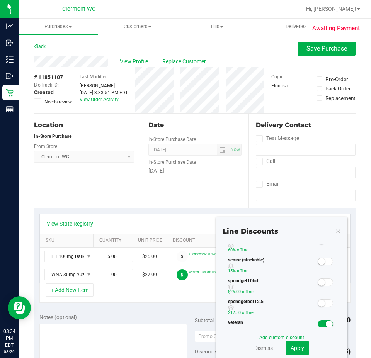
click at [320, 257] on div at bounding box center [326, 262] width 16 height 10
click at [318, 258] on span at bounding box center [325, 262] width 15 height 8
click at [300, 348] on button "Apply" at bounding box center [298, 348] width 24 height 13
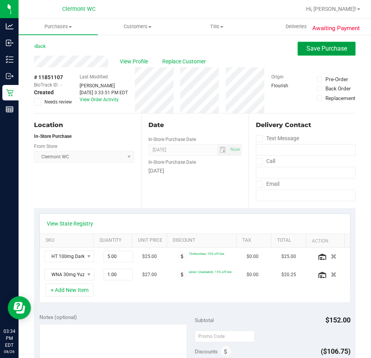
click at [326, 47] on span "Save Purchase" at bounding box center [326, 48] width 41 height 7
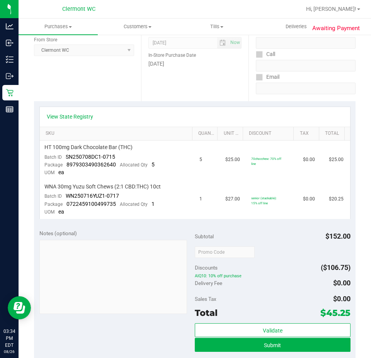
scroll to position [116, 0]
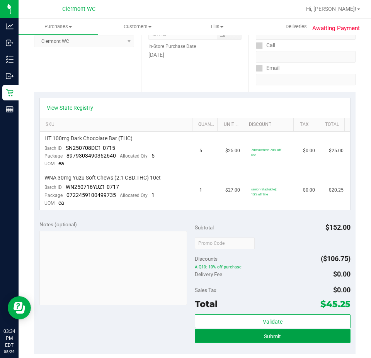
click at [318, 334] on button "Submit" at bounding box center [273, 336] width 156 height 14
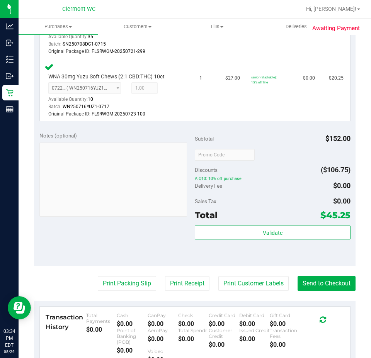
scroll to position [348, 0]
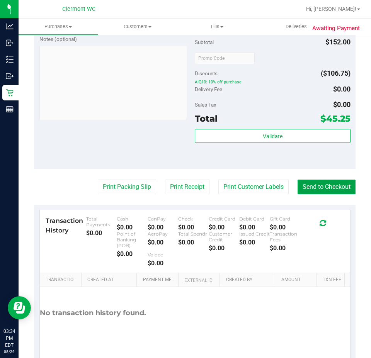
click at [337, 185] on button "Send to Checkout" at bounding box center [326, 187] width 58 height 15
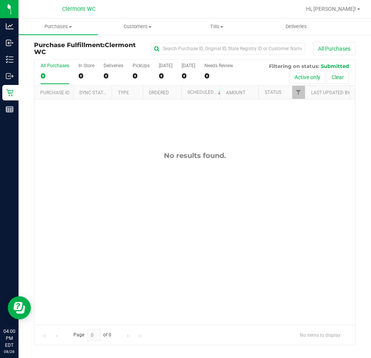
click at [197, 187] on div "No results found." at bounding box center [194, 238] width 321 height 278
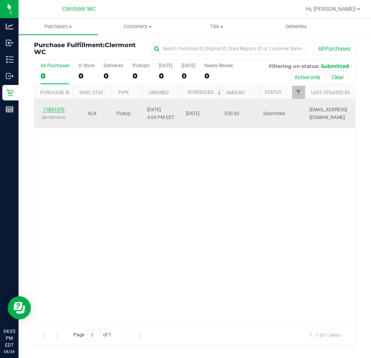
click at [58, 112] on link "11851370" at bounding box center [54, 109] width 22 height 5
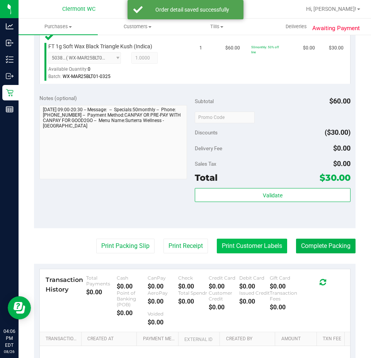
scroll to position [232, 0]
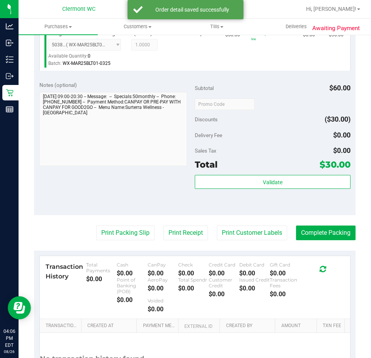
click at [297, 173] on div "Subtotal $60.00 Discounts ($30.00) Delivery Fee $0.00 Sales Tax $0.00 Total $30…" at bounding box center [273, 145] width 156 height 129
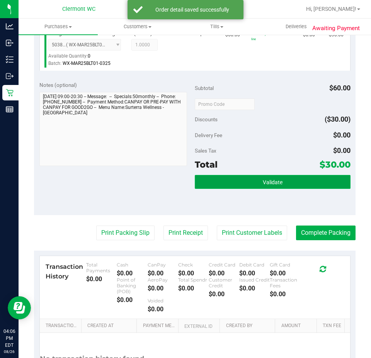
click at [287, 177] on button "Validate" at bounding box center [273, 182] width 156 height 14
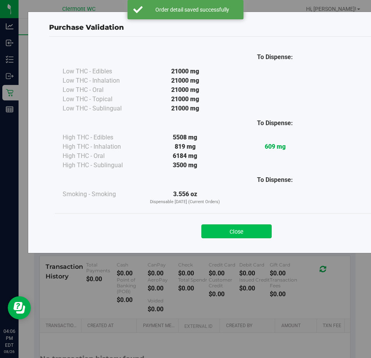
click at [240, 231] on button "Close" at bounding box center [236, 231] width 70 height 14
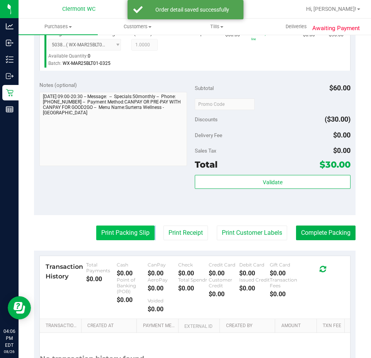
drag, startPoint x: 147, startPoint y: 235, endPoint x: 142, endPoint y: 235, distance: 5.4
click at [147, 235] on div "Print Packing Slip Print Receipt Print Customer Labels Complete Packing" at bounding box center [194, 233] width 321 height 15
click at [139, 235] on button "Print Packing Slip" at bounding box center [125, 233] width 58 height 15
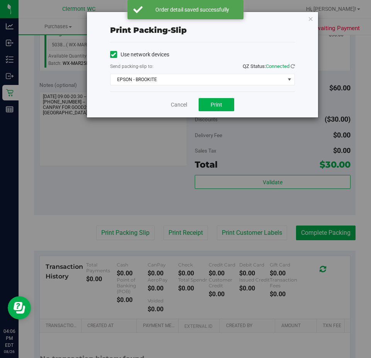
click at [229, 88] on div "Use network devices Send packing-slip to: QZ Status: Connected EPSON - BROOKITE…" at bounding box center [202, 66] width 185 height 49
click at [215, 102] on span "Print" at bounding box center [217, 105] width 12 height 6
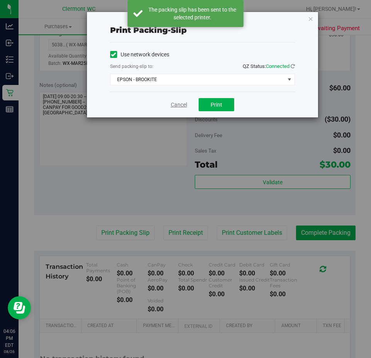
click at [176, 106] on link "Cancel" at bounding box center [179, 105] width 16 height 8
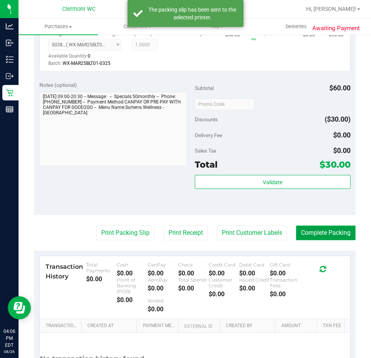
click at [308, 228] on button "Complete Packing" at bounding box center [325, 233] width 59 height 15
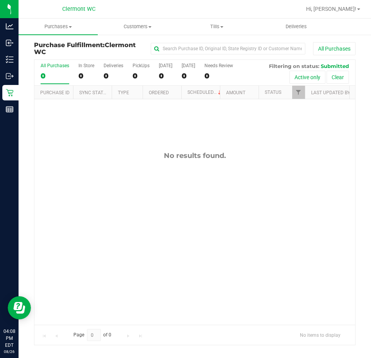
click at [203, 257] on div "No results found." at bounding box center [194, 238] width 321 height 278
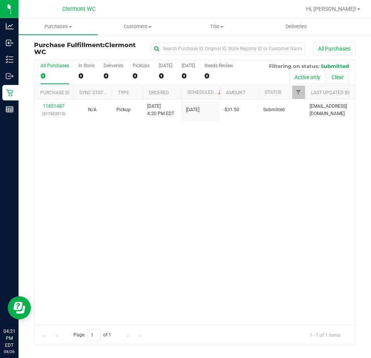
click at [144, 218] on div "11851487 (317353512) N/A Pickup 8/26/2025 4:20 PM EDT 8/26/2025 $31.50 Submitte…" at bounding box center [194, 212] width 321 height 226
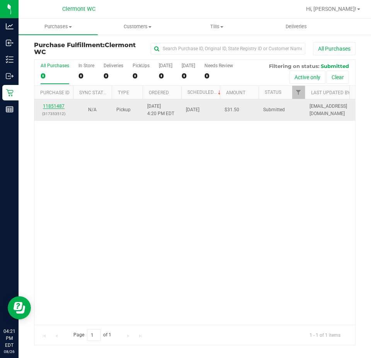
click at [56, 105] on link "11851487" at bounding box center [54, 106] width 22 height 5
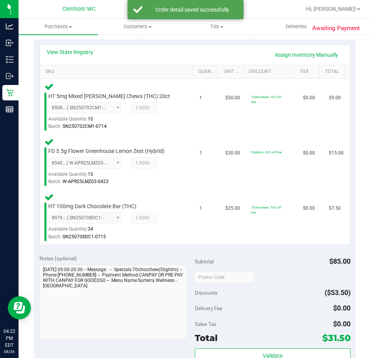
scroll to position [235, 0]
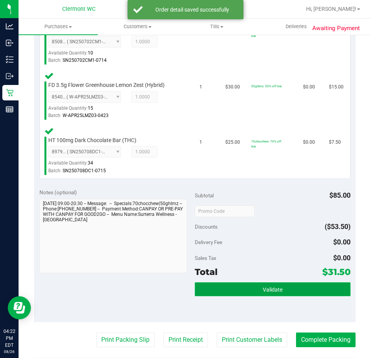
click at [263, 284] on button "Validate" at bounding box center [273, 289] width 156 height 14
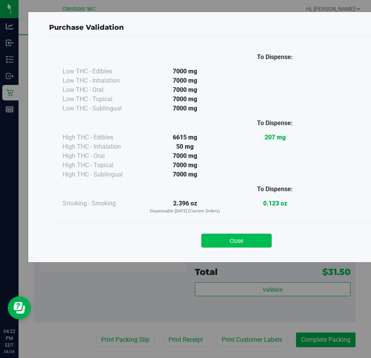
click at [250, 238] on button "Close" at bounding box center [236, 241] width 70 height 14
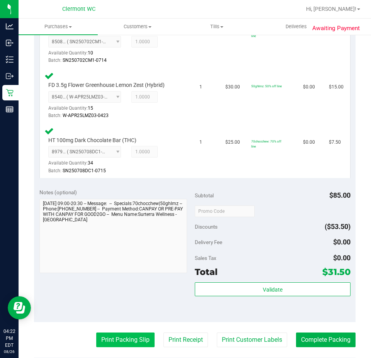
click at [117, 333] on button "Print Packing Slip" at bounding box center [125, 340] width 58 height 15
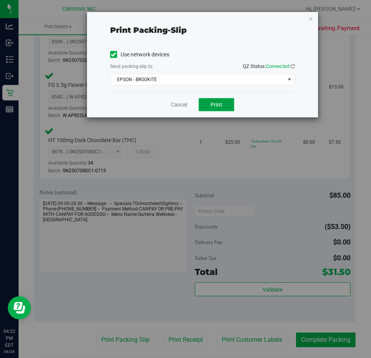
click at [221, 105] on span "Print" at bounding box center [217, 105] width 12 height 6
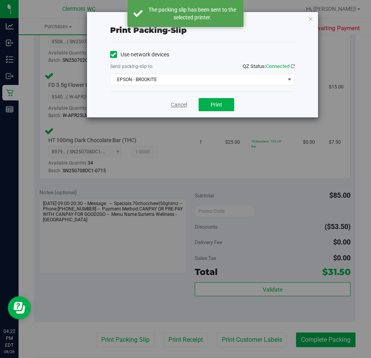
click at [176, 105] on link "Cancel" at bounding box center [179, 105] width 16 height 8
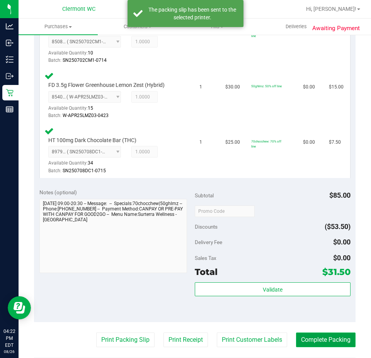
click at [325, 335] on button "Complete Packing" at bounding box center [325, 340] width 59 height 15
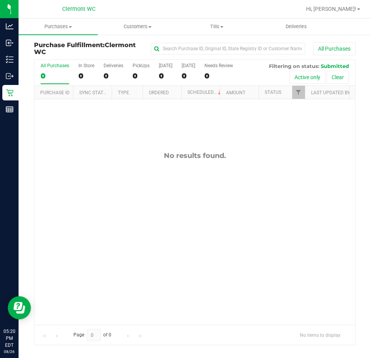
click at [190, 300] on div "No results found." at bounding box center [194, 238] width 321 height 278
drag, startPoint x: 141, startPoint y: 224, endPoint x: 143, endPoint y: 219, distance: 4.8
click at [142, 224] on div "No results found." at bounding box center [194, 238] width 321 height 278
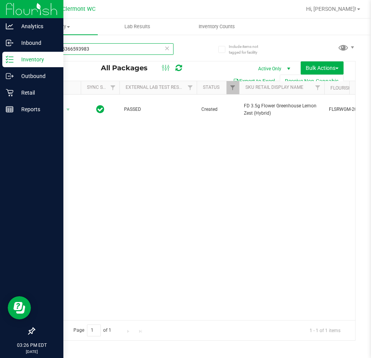
drag, startPoint x: 106, startPoint y: 54, endPoint x: 0, endPoint y: 3, distance: 117.7
click at [0, 3] on div "Analytics Inbound Inventory Outbound Retail Reports 03:26 PM EDT [DATE] 08/26 […" at bounding box center [185, 179] width 371 height 358
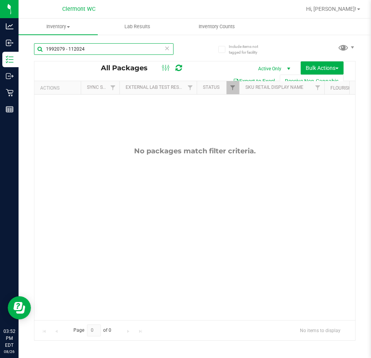
click at [122, 51] on input "1992079 - 112024" at bounding box center [103, 49] width 139 height 12
type input "1"
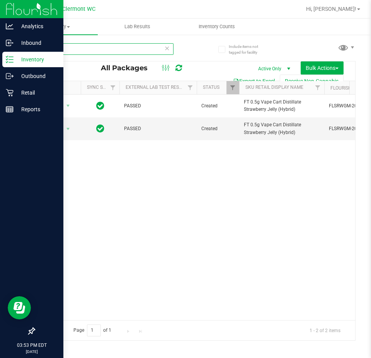
drag, startPoint x: 75, startPoint y: 50, endPoint x: 0, endPoint y: 54, distance: 75.5
click at [0, 53] on div "Analytics Inbound Inventory Outbound Retail Reports 03:53 PM EDT [DATE] 08/26 […" at bounding box center [185, 179] width 371 height 358
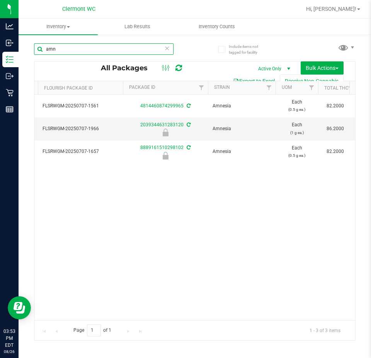
scroll to position [0, 196]
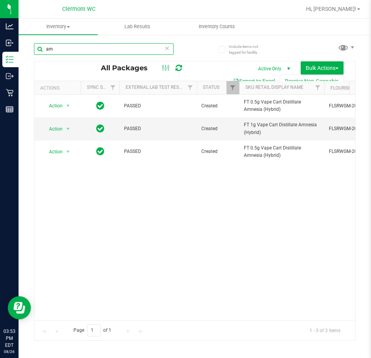
type input "a"
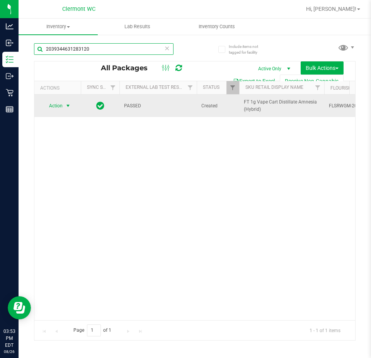
type input "2039344631283120"
click at [57, 104] on span "Action" at bounding box center [52, 105] width 21 height 11
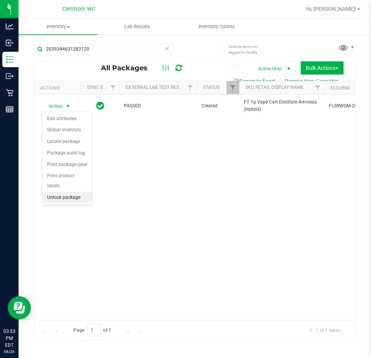
click at [71, 192] on li "Unlock package" at bounding box center [66, 198] width 49 height 12
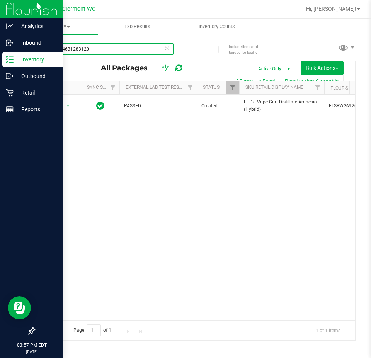
drag, startPoint x: 114, startPoint y: 46, endPoint x: 0, endPoint y: 8, distance: 120.5
click at [0, 29] on div "Analytics Inbound Inventory Outbound Retail Reports 03:57 PM EDT 08/26/2025 08/…" at bounding box center [185, 179] width 371 height 358
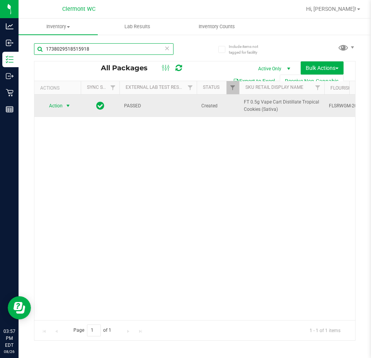
type input "1738029518515918"
click at [59, 104] on span "Action" at bounding box center [52, 105] width 21 height 11
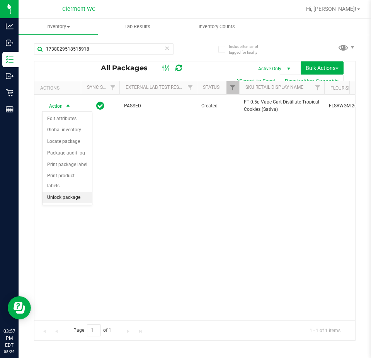
click at [59, 192] on li "Unlock package" at bounding box center [66, 198] width 49 height 12
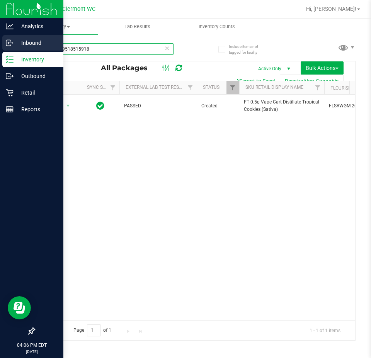
click at [0, 51] on div "Analytics Inbound Inventory Outbound Retail Reports 04:06 PM EDT 08/26/2025 08/…" at bounding box center [185, 179] width 371 height 358
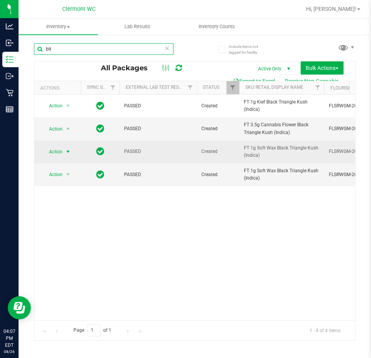
type input "blt"
click at [59, 152] on span "Action" at bounding box center [52, 151] width 21 height 11
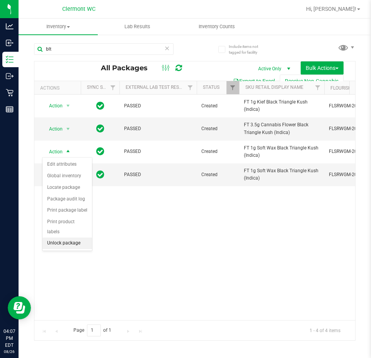
click at [68, 238] on li "Unlock package" at bounding box center [66, 244] width 49 height 12
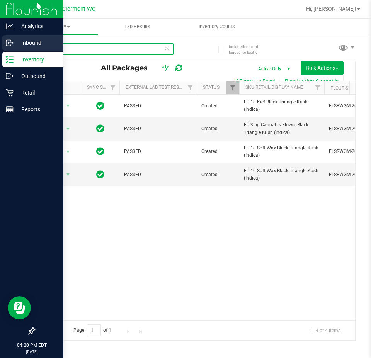
drag, startPoint x: 93, startPoint y: 48, endPoint x: 8, endPoint y: 45, distance: 85.4
click at [0, 44] on div "Analytics Inbound Inventory Outbound Retail Reports 04:20 PM EDT 08/26/2025 08/…" at bounding box center [185, 179] width 371 height 358
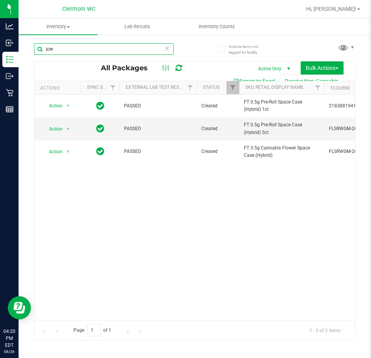
type input "jcw"
click at [244, 248] on div "Action Action Edit attributes Global inventory Locate package Package audit log…" at bounding box center [194, 208] width 321 height 226
type input "j"
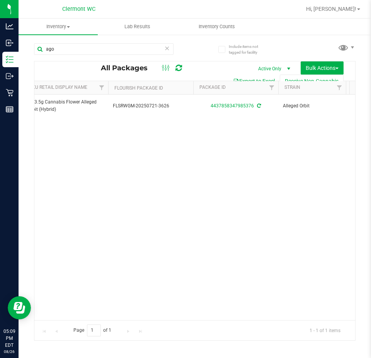
scroll to position [0, 217]
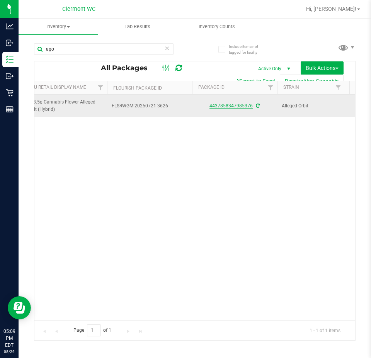
type input "ago"
click at [234, 105] on link "4437858347985376" at bounding box center [230, 105] width 43 height 5
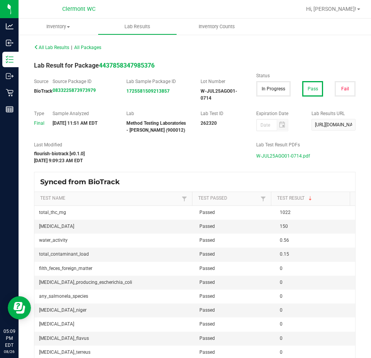
click at [282, 156] on span "W-JUL25AGO01-0714.pdf" at bounding box center [283, 156] width 54 height 12
click at [47, 48] on span "All Lab Results" at bounding box center [51, 47] width 35 height 5
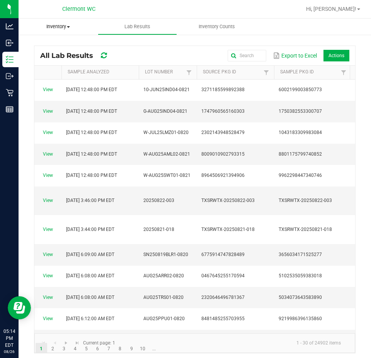
click at [61, 28] on span "Inventory" at bounding box center [58, 26] width 79 height 7
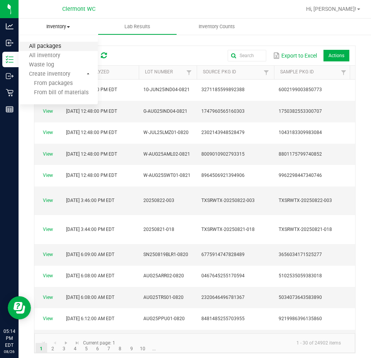
click at [56, 49] on span "All packages" at bounding box center [45, 46] width 53 height 7
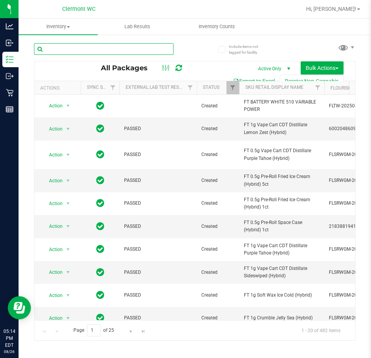
click at [103, 48] on input "text" at bounding box center [103, 49] width 139 height 12
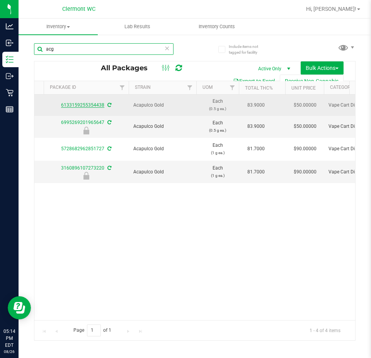
type input "acg"
click at [86, 105] on link "6133159255354438" at bounding box center [82, 104] width 43 height 5
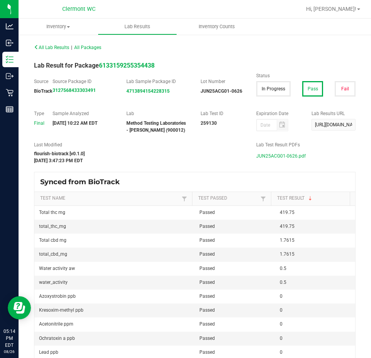
click at [293, 155] on span "JUN25ACG01-0626.pdf" at bounding box center [280, 156] width 49 height 12
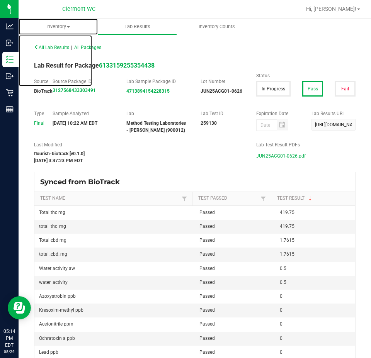
drag, startPoint x: 65, startPoint y: 24, endPoint x: 61, endPoint y: 38, distance: 14.2
click at [65, 24] on span "Inventory" at bounding box center [58, 26] width 79 height 7
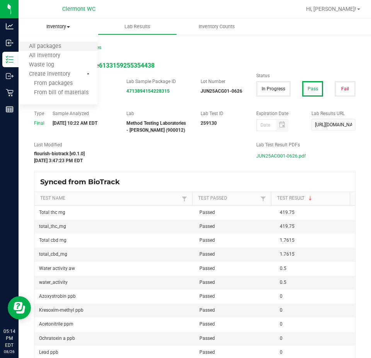
click at [58, 42] on li "All packages" at bounding box center [58, 46] width 79 height 9
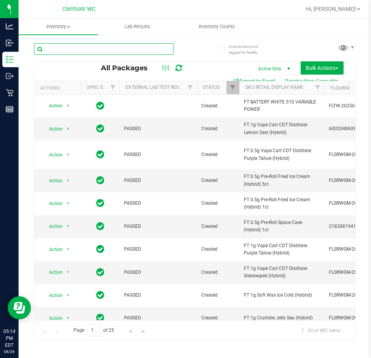
click at [86, 48] on input "text" at bounding box center [103, 49] width 139 height 12
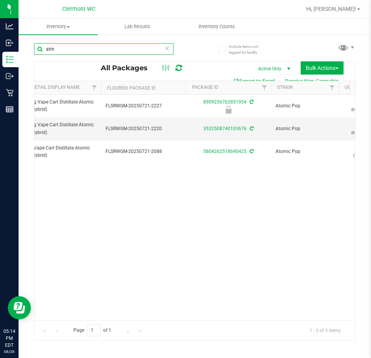
scroll to position [0, 243]
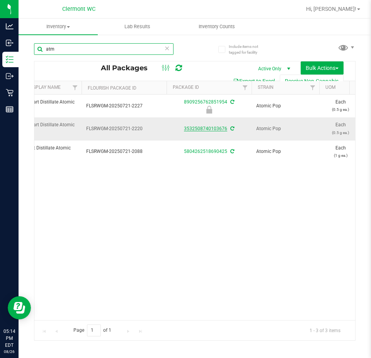
type input "atm"
click at [201, 127] on link "3532508740103676" at bounding box center [205, 128] width 43 height 5
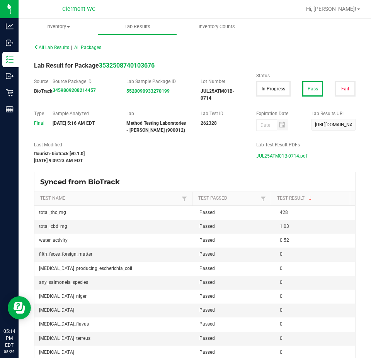
click at [293, 155] on span "JUL25ATM01B-0714.pdf" at bounding box center [281, 156] width 51 height 12
click at [60, 29] on span "Inventory" at bounding box center [58, 26] width 79 height 7
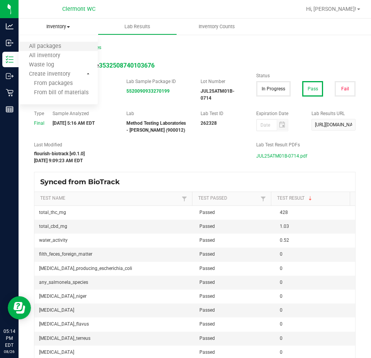
click at [61, 42] on li "All packages" at bounding box center [58, 46] width 79 height 9
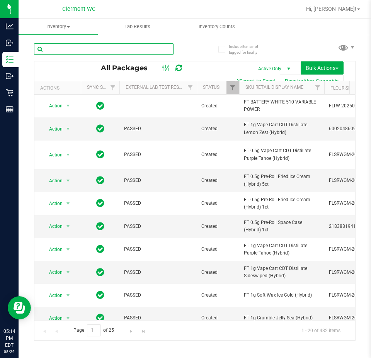
click at [104, 50] on input "text" at bounding box center [103, 49] width 139 height 12
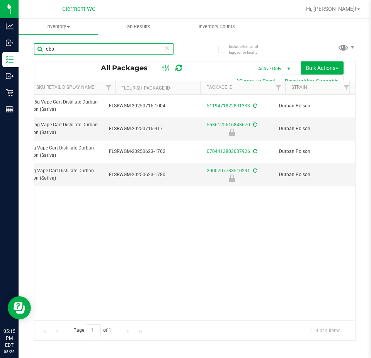
scroll to position [0, 232]
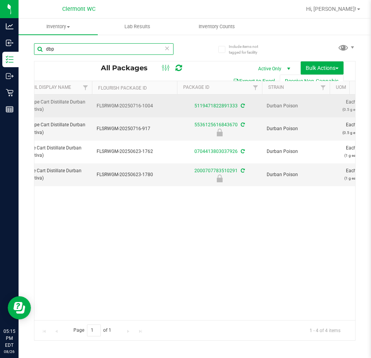
type input "dbp"
click at [216, 103] on div "5119471822891333" at bounding box center [219, 105] width 87 height 7
click at [215, 108] on link "5119471822891333" at bounding box center [215, 105] width 43 height 5
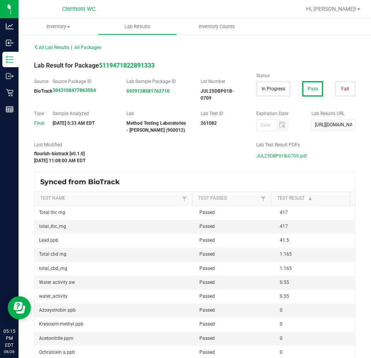
click at [268, 154] on span "JUL25DBP01B-0709.pdf" at bounding box center [281, 156] width 51 height 12
click at [61, 28] on span "Inventory" at bounding box center [58, 26] width 79 height 7
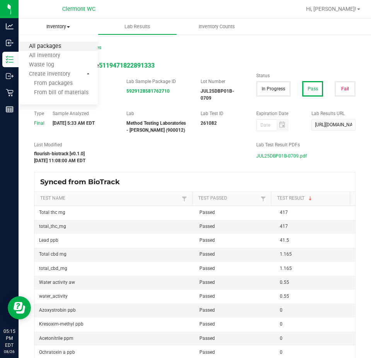
click at [59, 46] on span "All packages" at bounding box center [45, 46] width 53 height 7
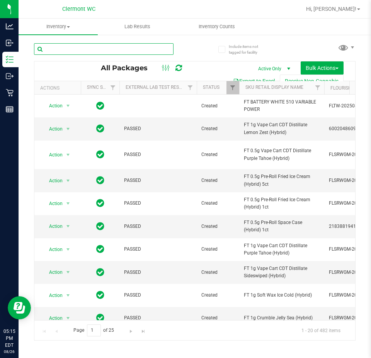
click at [87, 49] on input "text" at bounding box center [103, 49] width 139 height 12
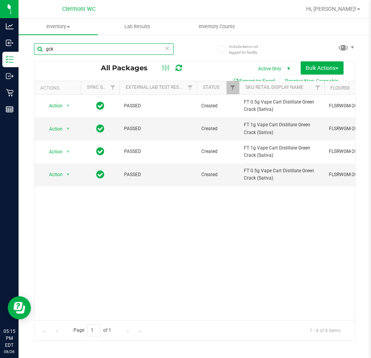
scroll to position [0, 144]
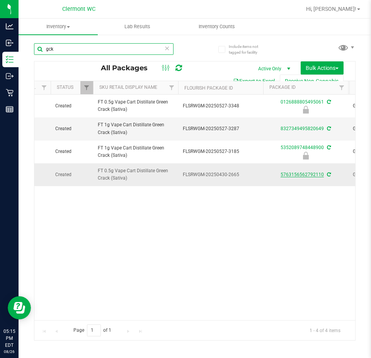
type input "gck"
click at [304, 175] on link "5763156562792110" at bounding box center [301, 174] width 43 height 5
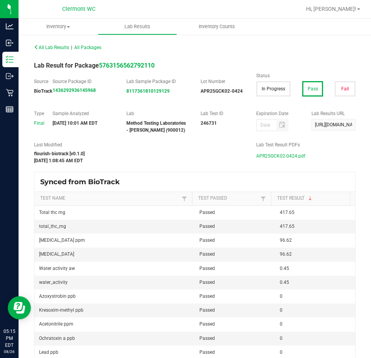
click at [288, 155] on span "APR25GCK02-0424.pdf" at bounding box center [280, 156] width 49 height 12
click at [71, 27] on span "Inventory" at bounding box center [58, 26] width 79 height 7
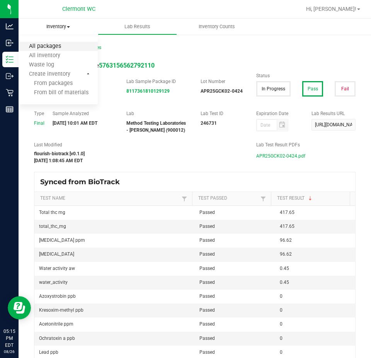
click at [53, 45] on span "All packages" at bounding box center [45, 46] width 53 height 7
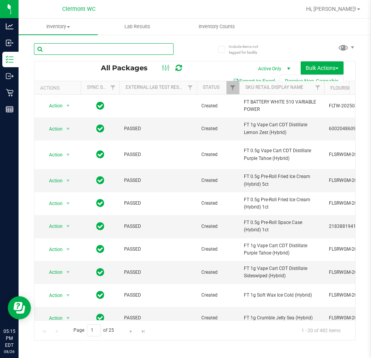
click at [129, 48] on input "text" at bounding box center [103, 49] width 139 height 12
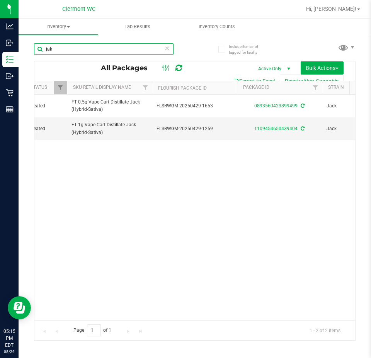
scroll to position [0, 178]
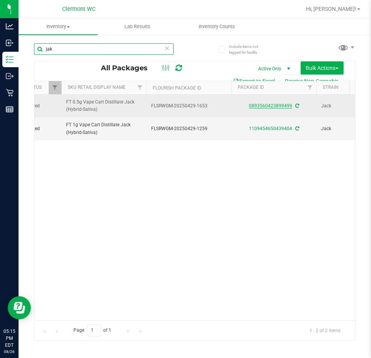
type input "jak"
click at [268, 105] on link "0893560423899499" at bounding box center [270, 105] width 43 height 5
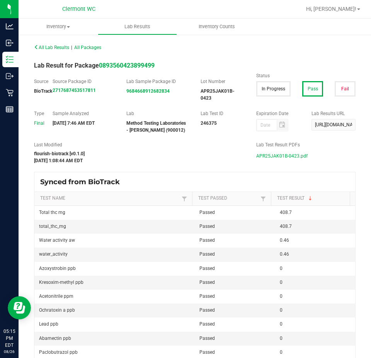
click at [284, 152] on span "APR25JAK01B-0423.pdf" at bounding box center [281, 156] width 51 height 12
click at [55, 48] on span "All Lab Results" at bounding box center [51, 47] width 35 height 5
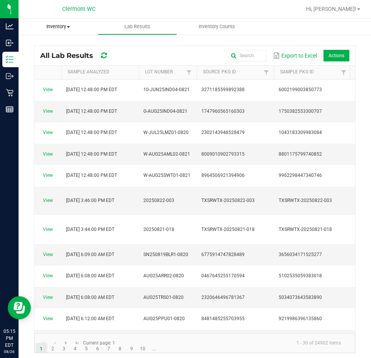
click at [59, 27] on span "Inventory" at bounding box center [58, 26] width 79 height 7
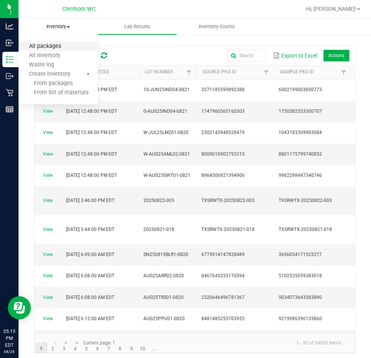
click at [65, 44] on span "All packages" at bounding box center [45, 46] width 53 height 7
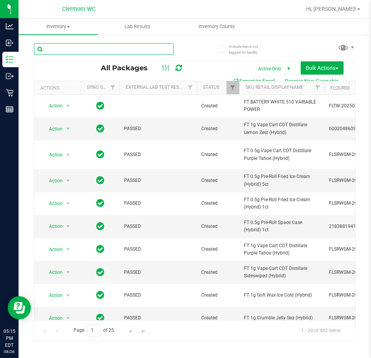
click at [100, 48] on input "text" at bounding box center [103, 49] width 139 height 12
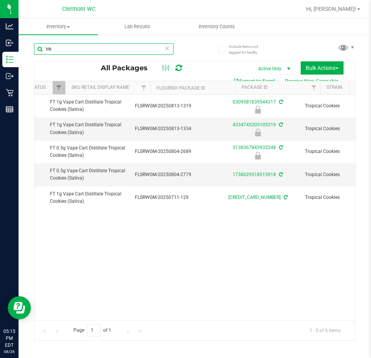
scroll to position [0, 194]
type input "trk"
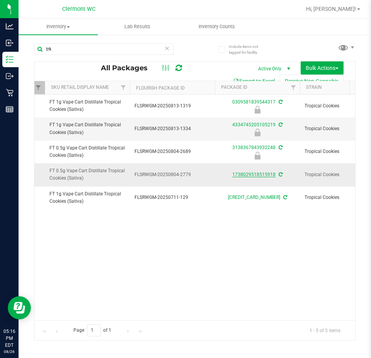
click at [245, 173] on link "1738029518515918" at bounding box center [253, 174] width 43 height 5
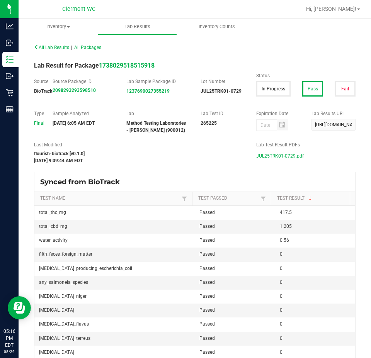
click at [264, 161] on span "JUL25TRK01-0729.pdf" at bounding box center [280, 156] width 48 height 12
click at [56, 27] on span "Inventory" at bounding box center [58, 26] width 79 height 7
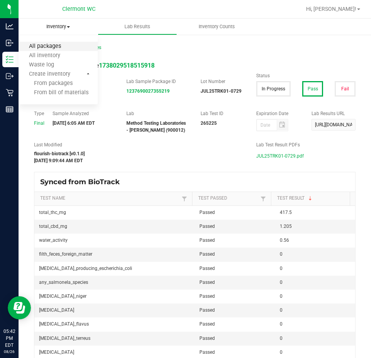
click at [54, 46] on span "All packages" at bounding box center [45, 46] width 53 height 7
